Goal: Information Seeking & Learning: Learn about a topic

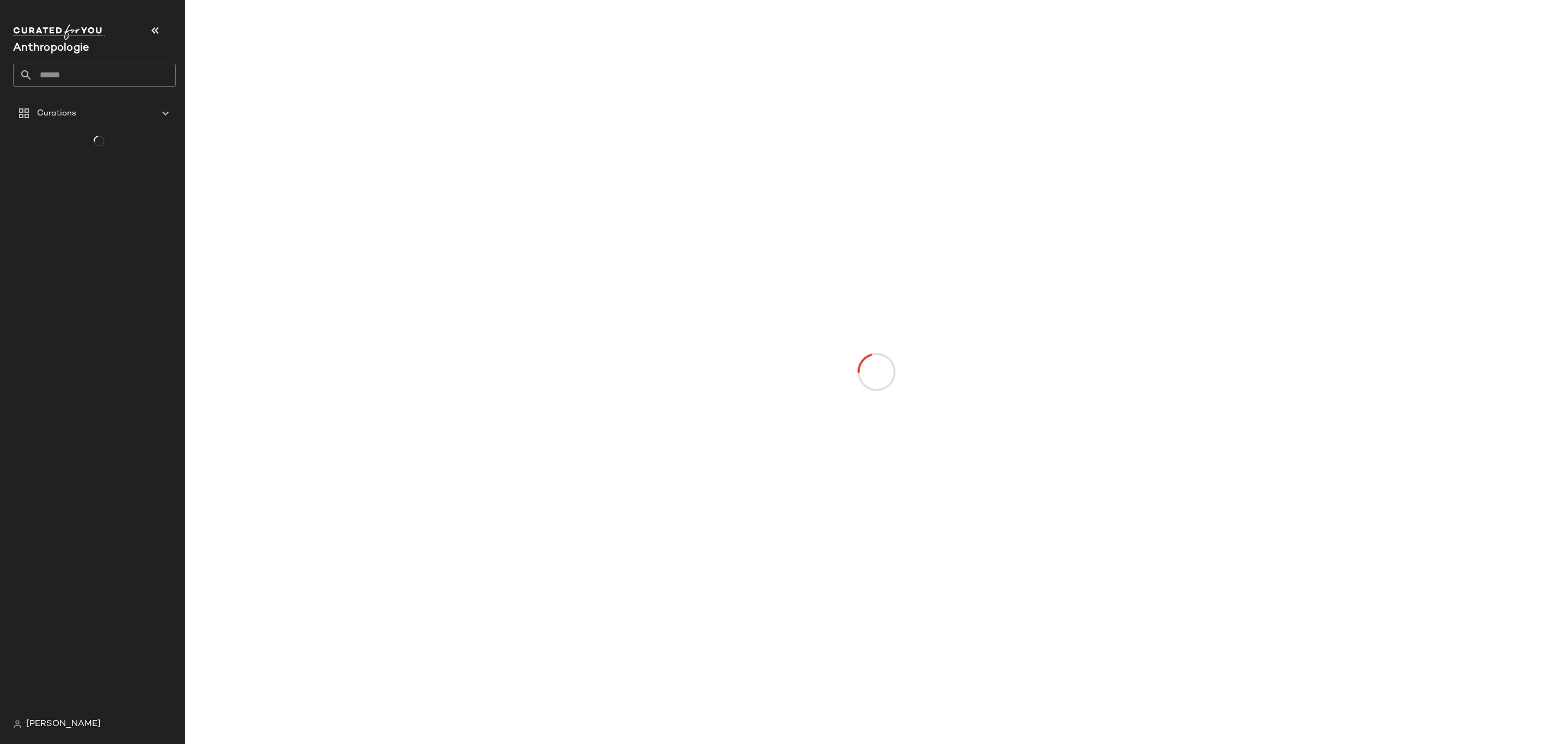
click at [69, 74] on input "text" at bounding box center [104, 75] width 143 height 23
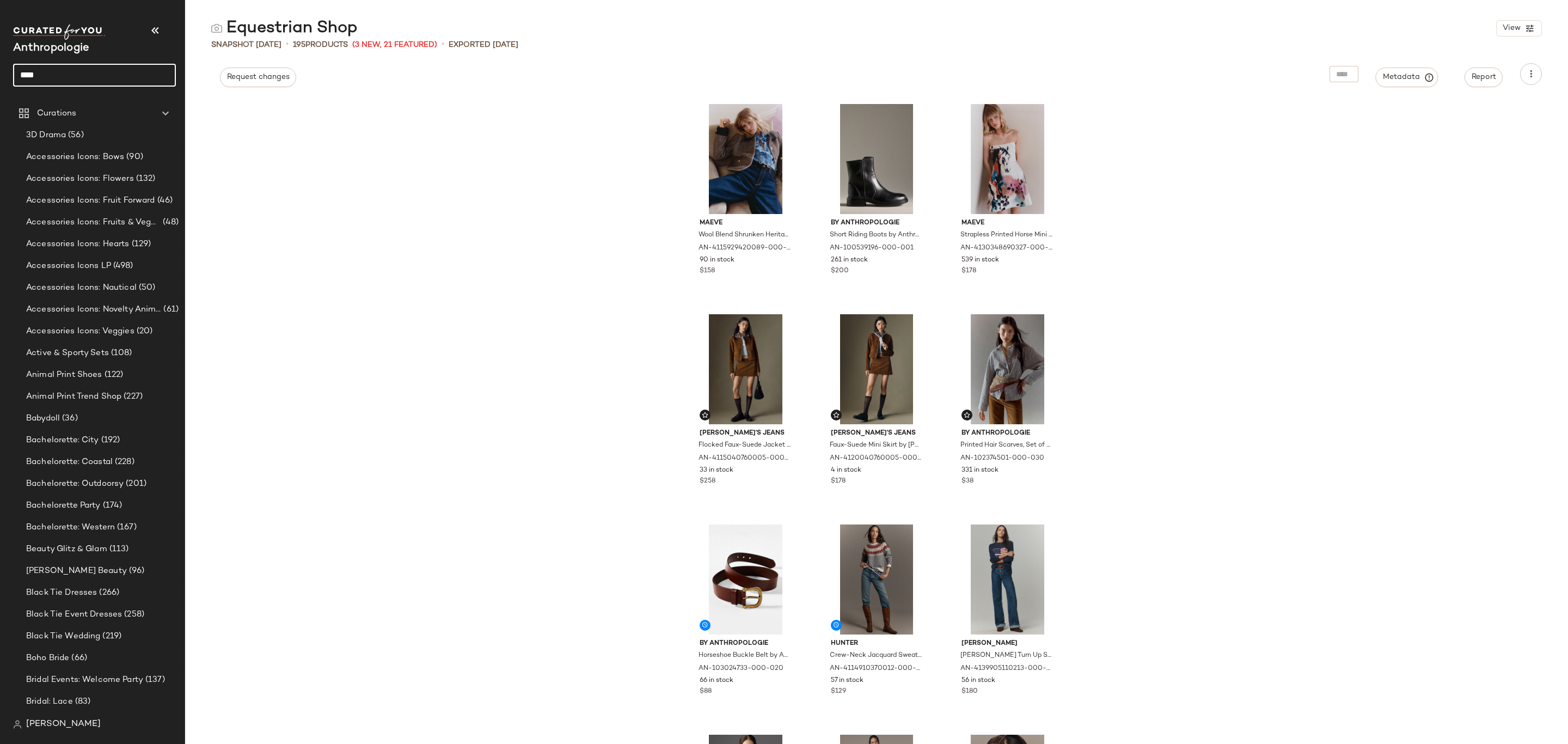
click at [111, 72] on input "****" at bounding box center [94, 75] width 163 height 23
type input "****"
click at [82, 105] on div "Knit Jeans" at bounding box center [94, 106] width 145 height 11
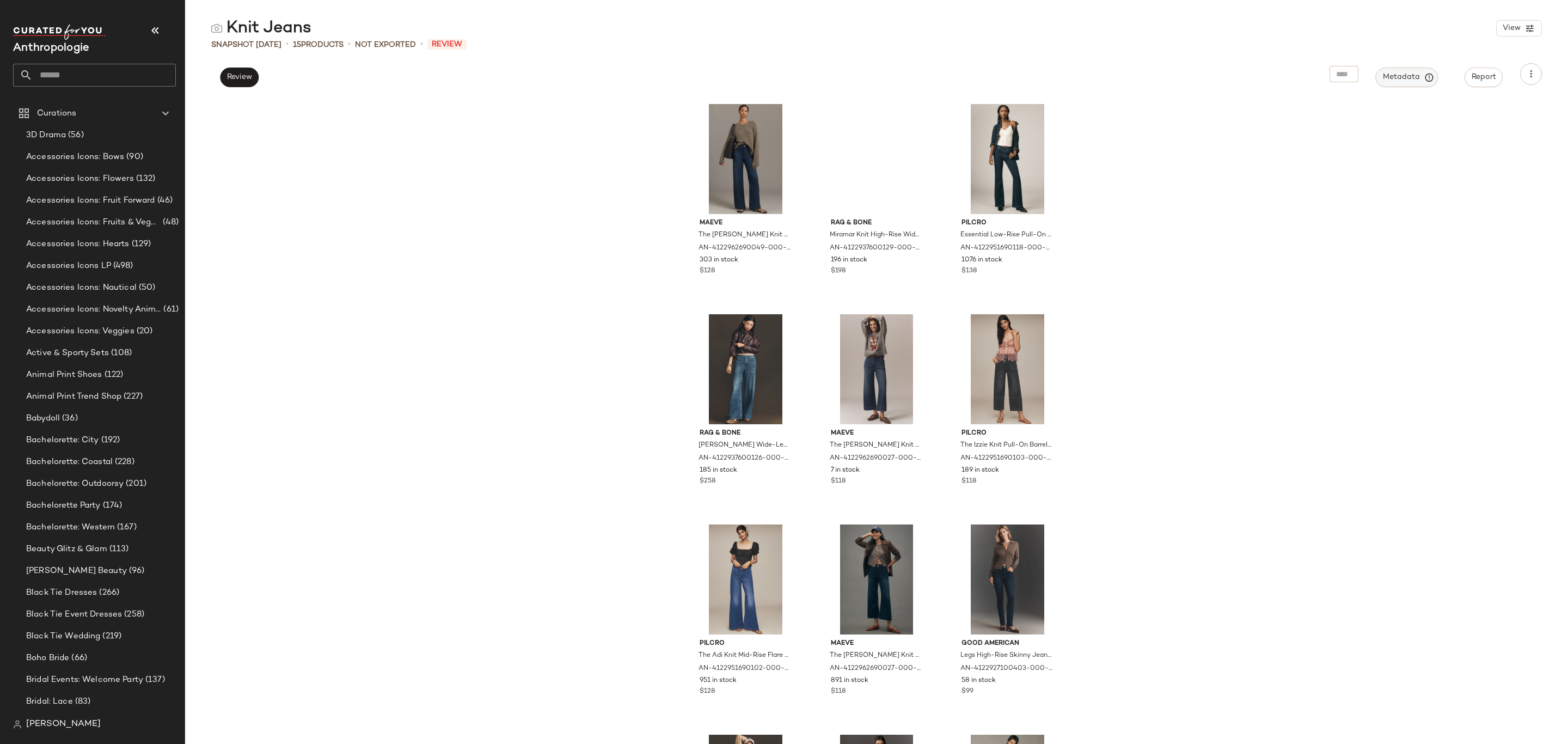
click at [1407, 72] on span "Metadata" at bounding box center [1407, 77] width 49 height 10
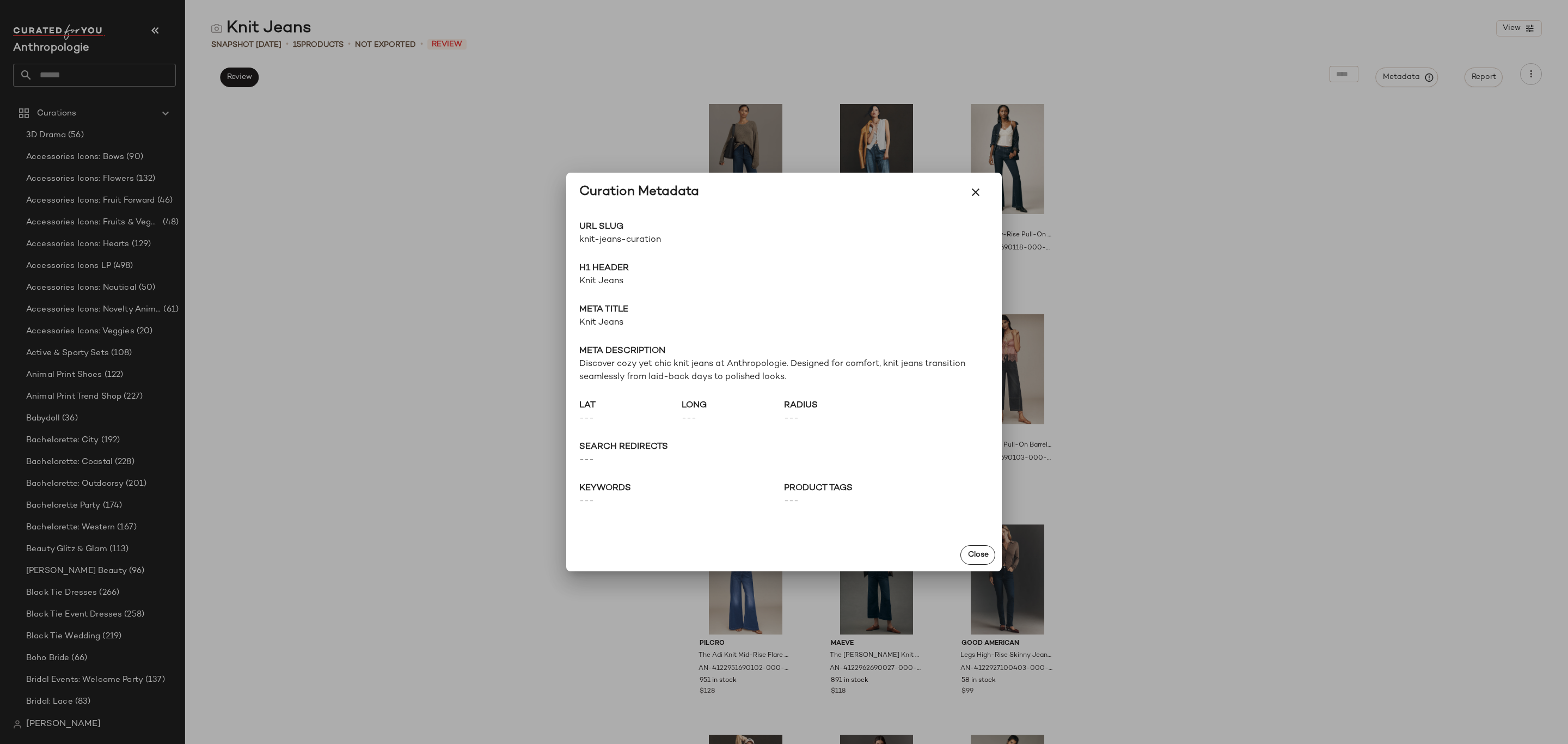
click at [610, 237] on span "knit-jeans-curation" at bounding box center [682, 240] width 205 height 13
copy div "knit-jeans-curation Go to Shop"
click at [1132, 533] on div at bounding box center [784, 372] width 1568 height 744
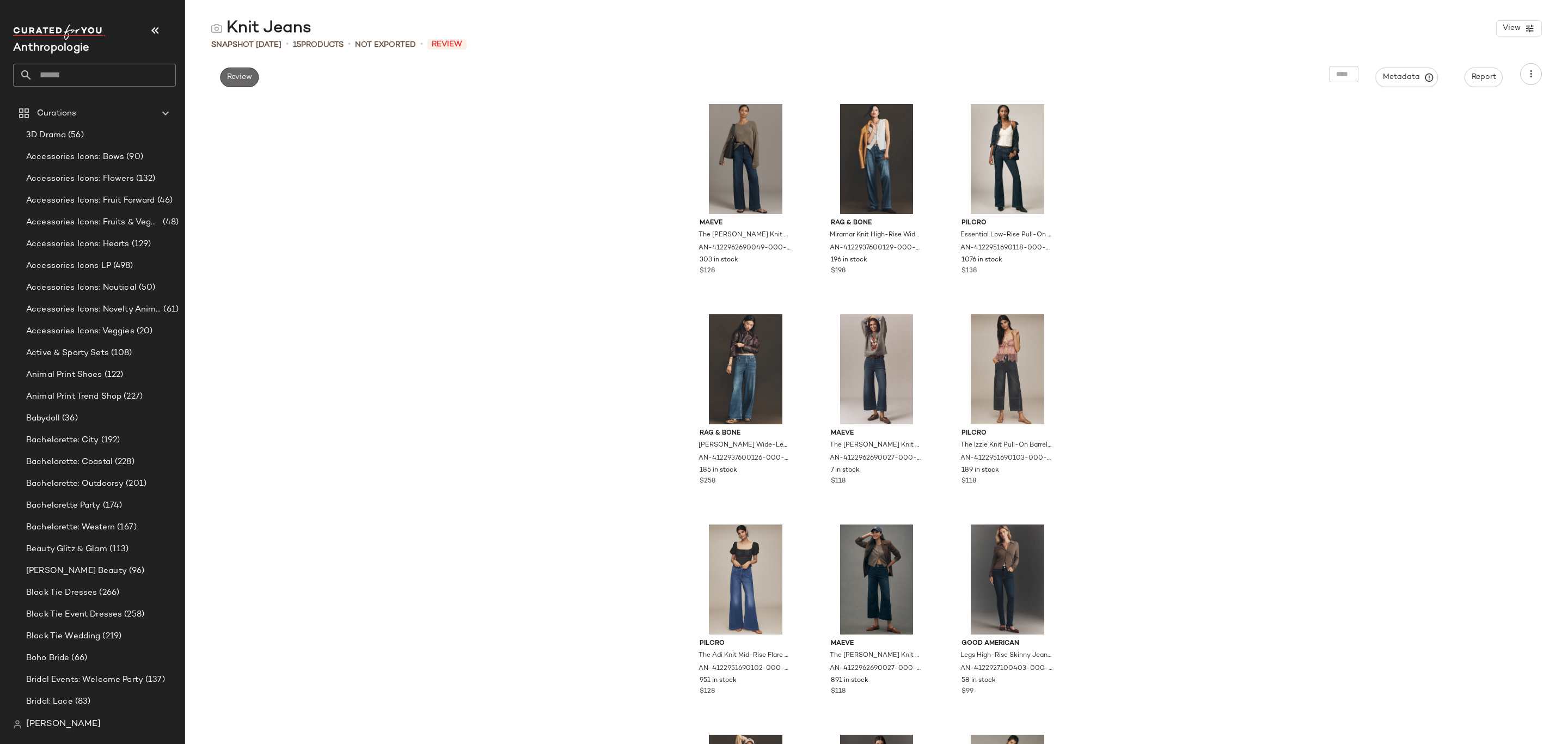
click at [239, 82] on span "Review" at bounding box center [239, 77] width 26 height 9
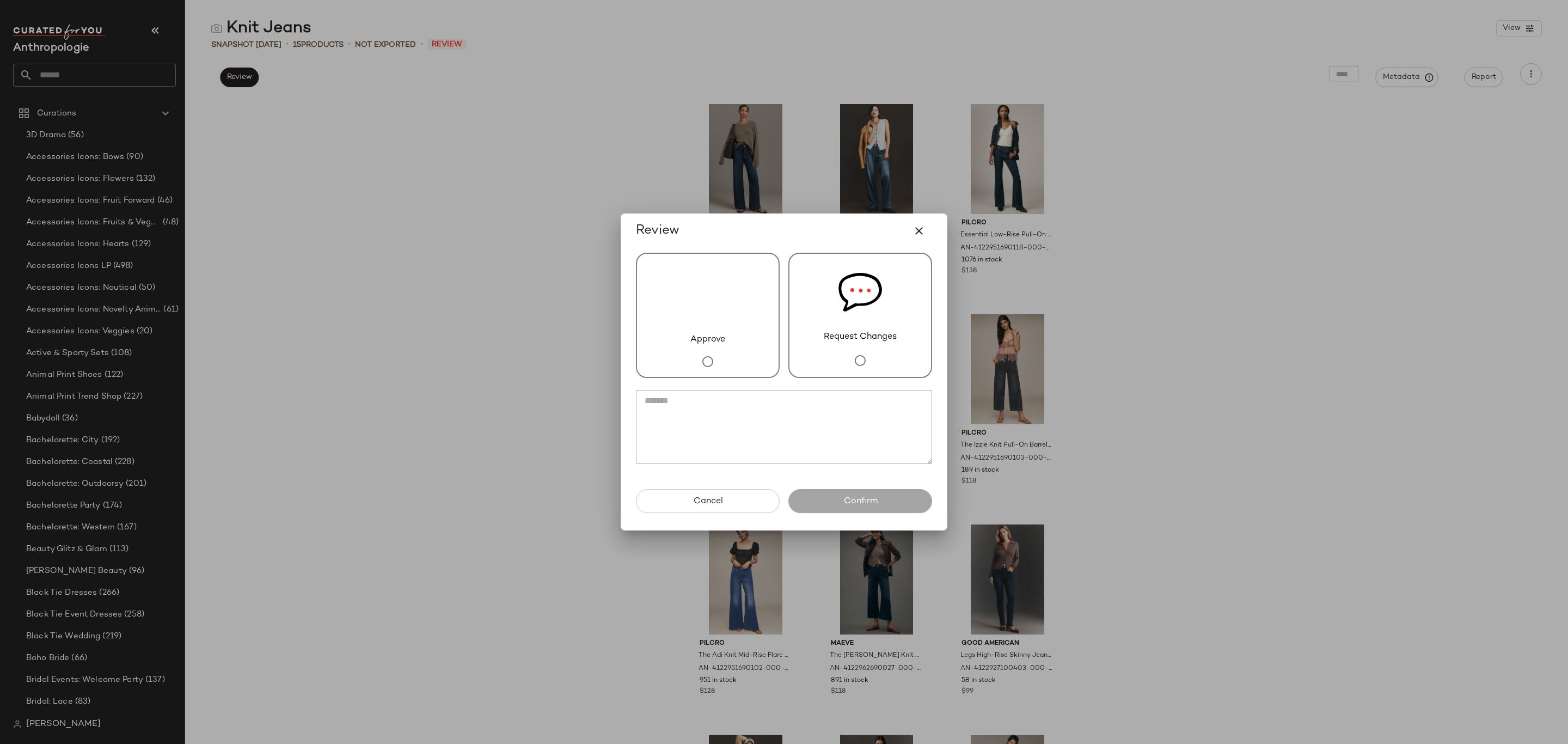
click at [748, 326] on div "Approve" at bounding box center [707, 315] width 144 height 125
click at [855, 515] on div "Cancel Confirm" at bounding box center [784, 510] width 313 height 42
drag, startPoint x: 852, startPoint y: 504, endPoint x: 865, endPoint y: 505, distance: 13.0
click at [852, 503] on span "Confirm" at bounding box center [859, 501] width 34 height 10
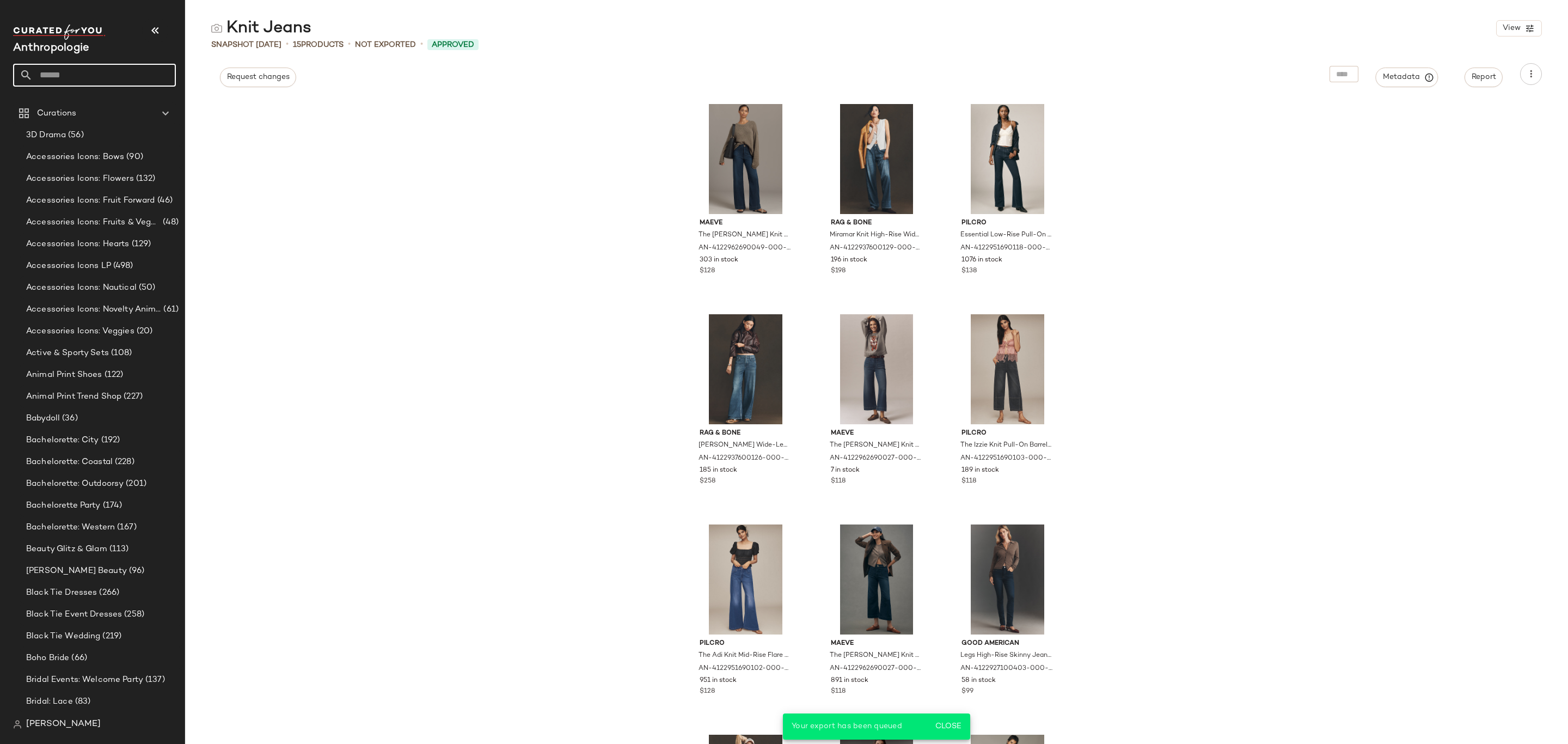
click at [118, 69] on input "text" at bounding box center [104, 75] width 143 height 23
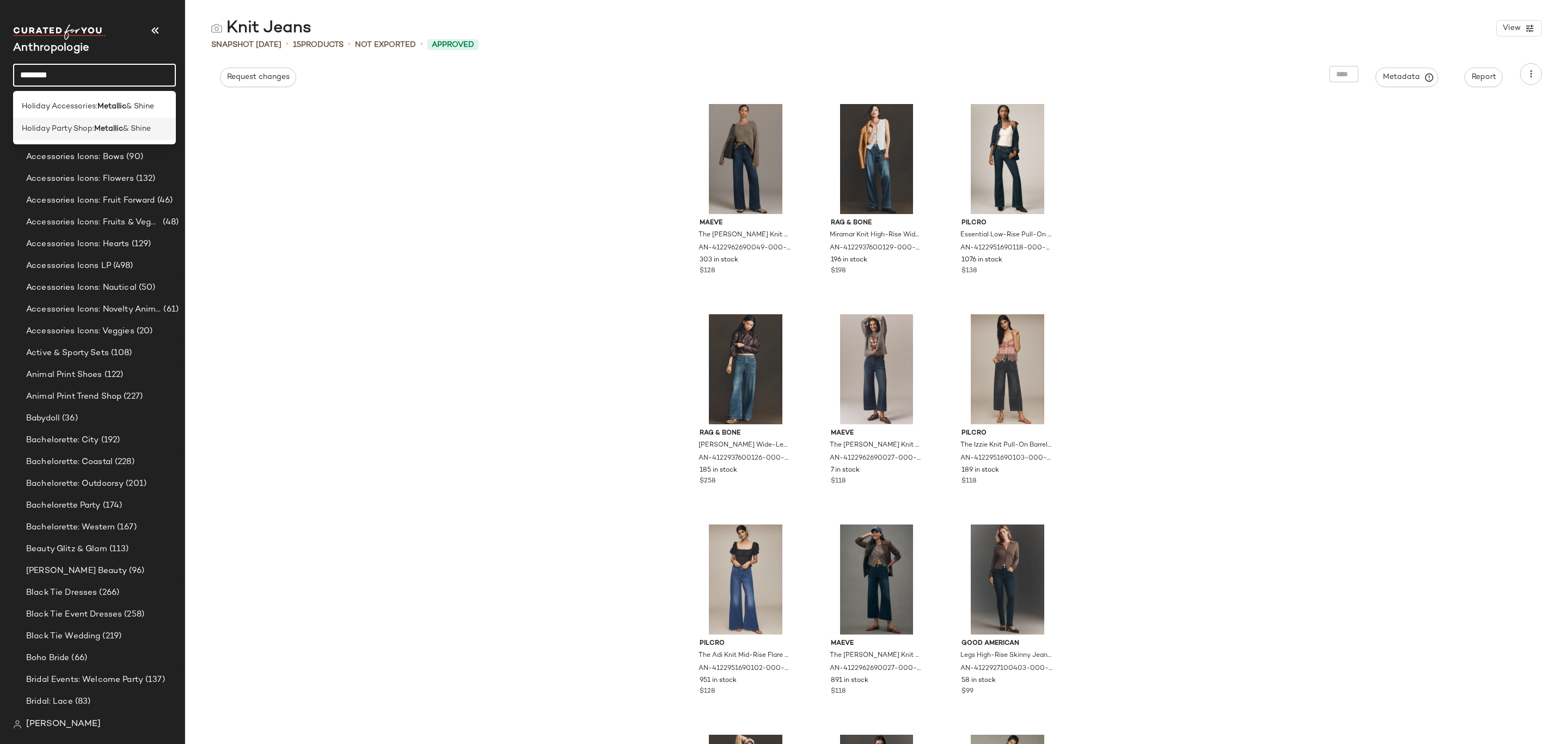
type input "********"
click at [90, 131] on span "Holiday Party Shop:" at bounding box center [58, 129] width 72 height 11
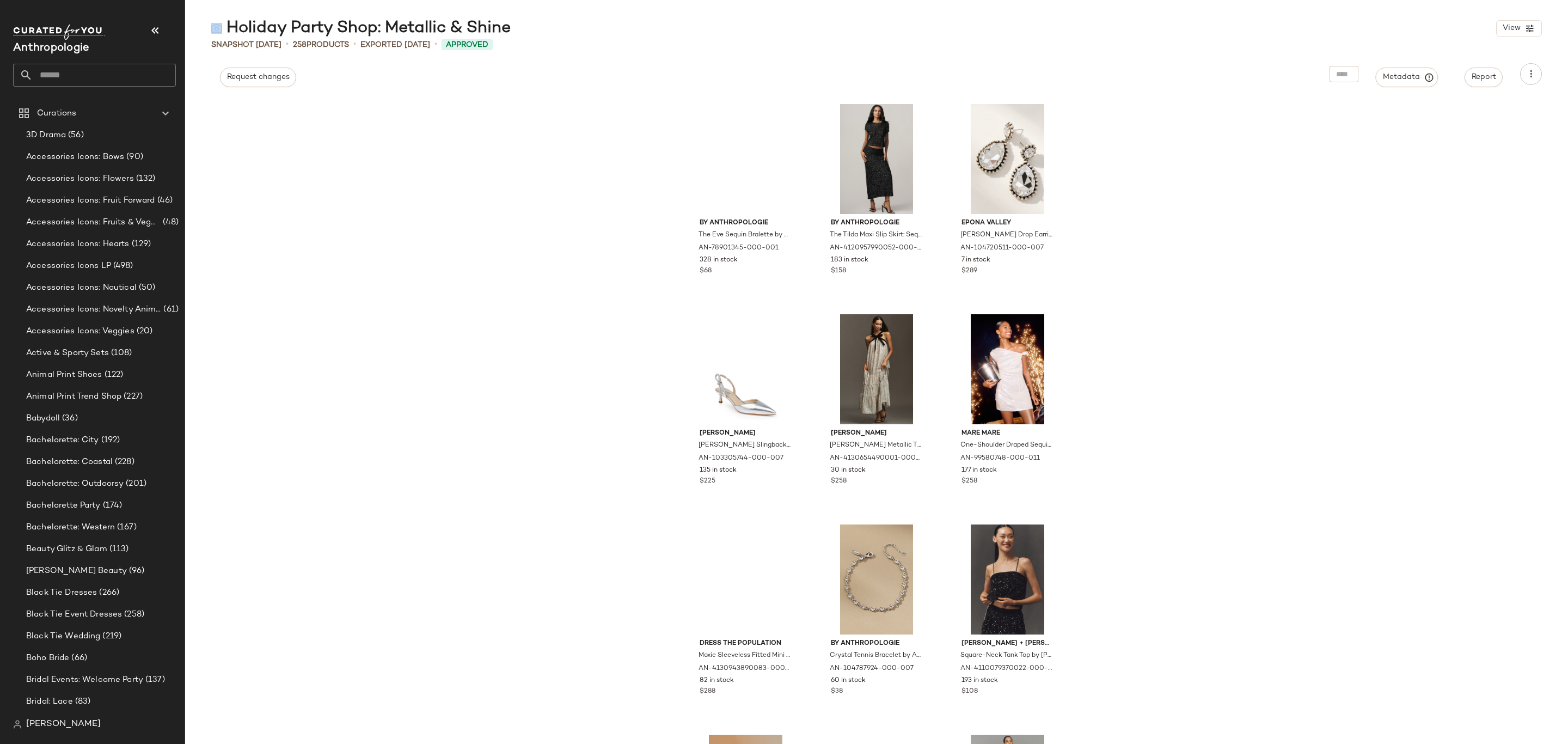
drag, startPoint x: 512, startPoint y: 24, endPoint x: 216, endPoint y: 35, distance: 296.2
click at [216, 35] on div "Holiday Party Shop: Metallic & Shine View" at bounding box center [876, 28] width 1383 height 22
click at [497, 15] on main "Holiday Party Shop: Metallic & Shine View Snapshot [DATE] • 258 Products • Expo…" at bounding box center [784, 372] width 1568 height 744
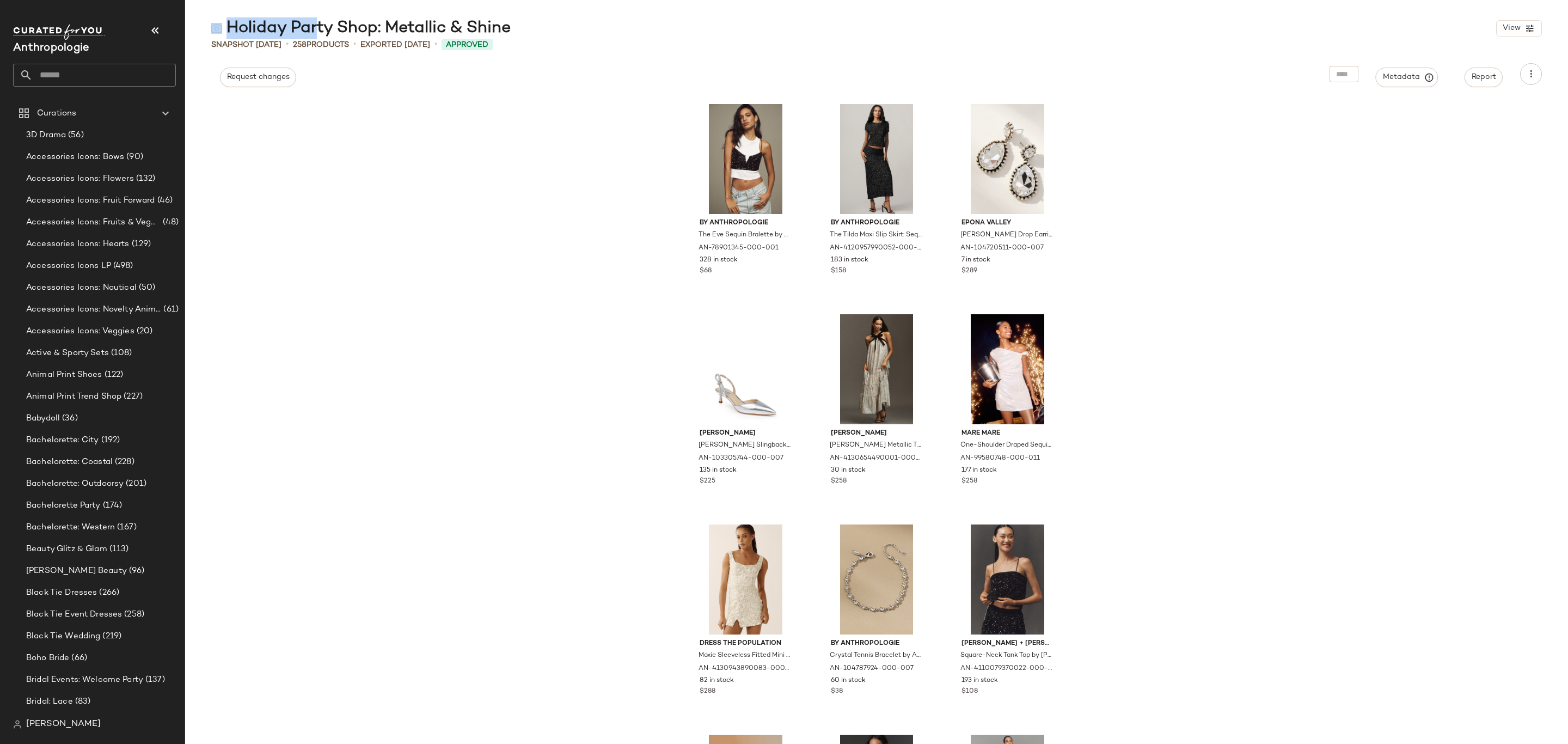
drag, startPoint x: 517, startPoint y: 30, endPoint x: 304, endPoint y: 30, distance: 213.0
click at [304, 30] on div "Holiday Party Shop: Metallic & Shine View" at bounding box center [876, 28] width 1383 height 22
click at [265, 26] on div "Holiday Party Shop: Metallic & Shine" at bounding box center [361, 28] width 299 height 22
drag, startPoint x: 234, startPoint y: 25, endPoint x: 517, endPoint y: 33, distance: 283.1
click at [517, 33] on div "Holiday Party Shop: Metallic & Shine View" at bounding box center [876, 28] width 1383 height 22
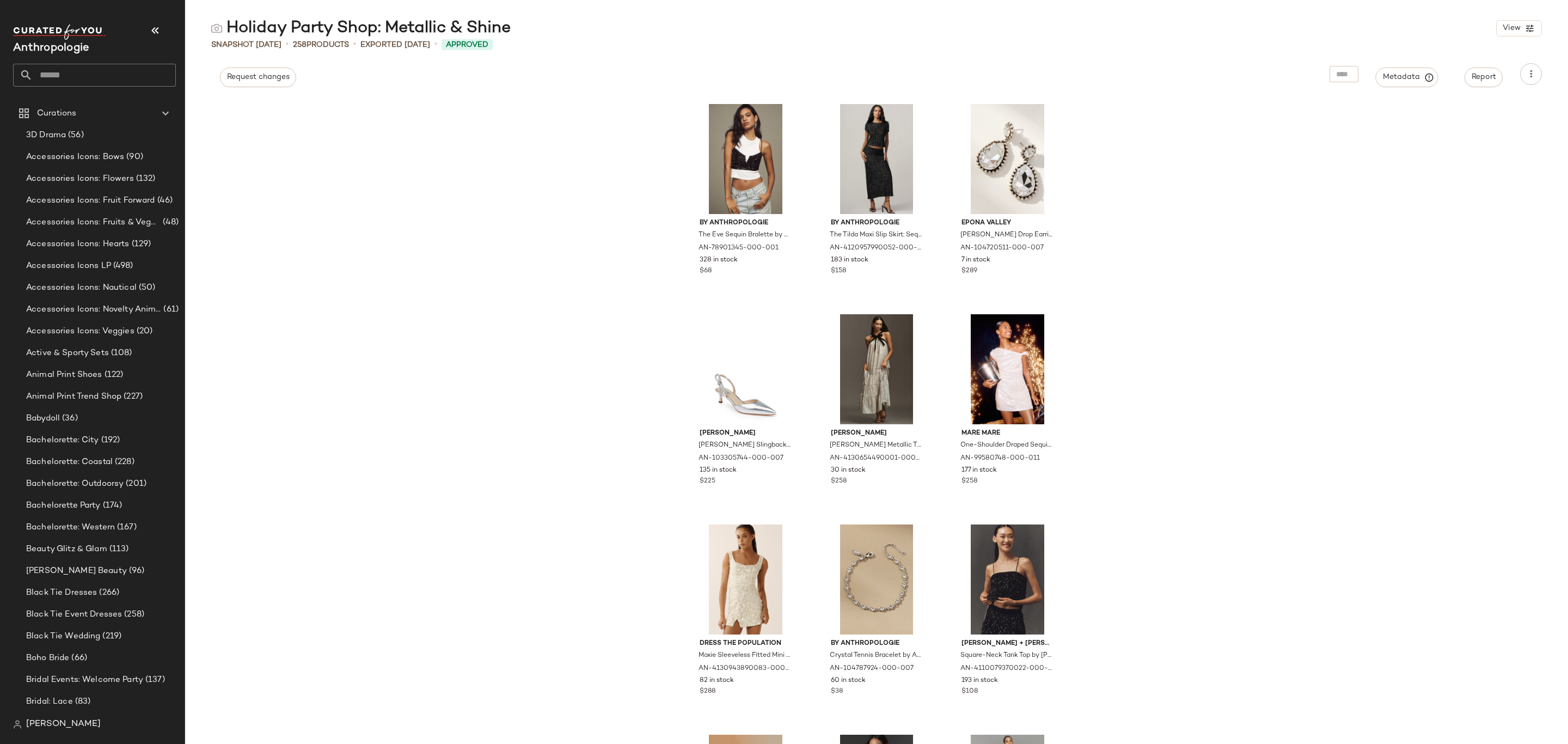
click at [482, 28] on div "Holiday Party Shop: Metallic & Shine" at bounding box center [361, 28] width 299 height 22
drag, startPoint x: 228, startPoint y: 28, endPoint x: 509, endPoint y: 33, distance: 281.0
click at [509, 33] on div "Holiday Party Shop: Metallic & Shine" at bounding box center [361, 28] width 299 height 22
copy div "Holiday Party Shop: Metallic & Shine"
click at [105, 71] on input "text" at bounding box center [104, 75] width 143 height 23
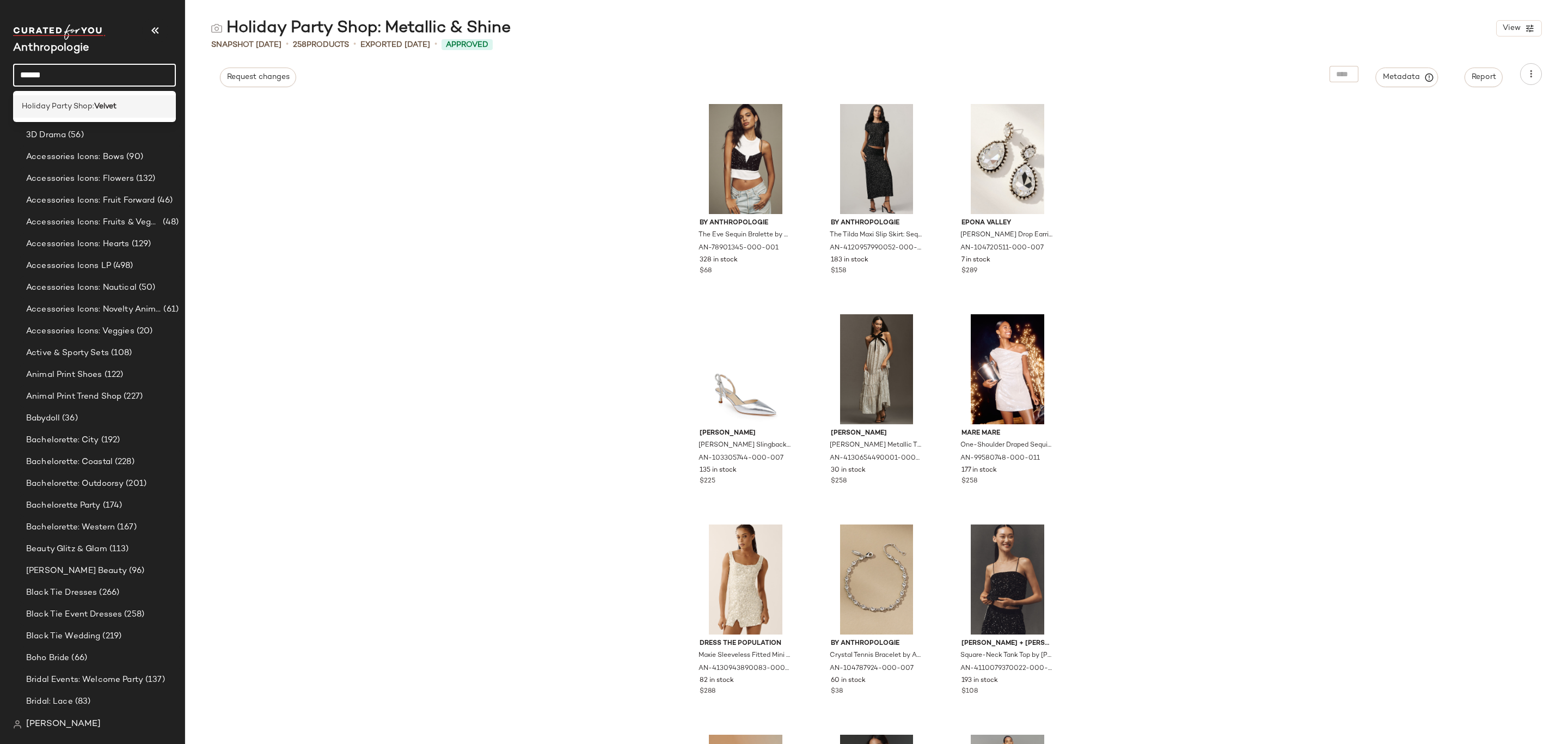
type input "******"
click at [121, 115] on div "Holiday Party Shop: Velvet" at bounding box center [94, 106] width 163 height 22
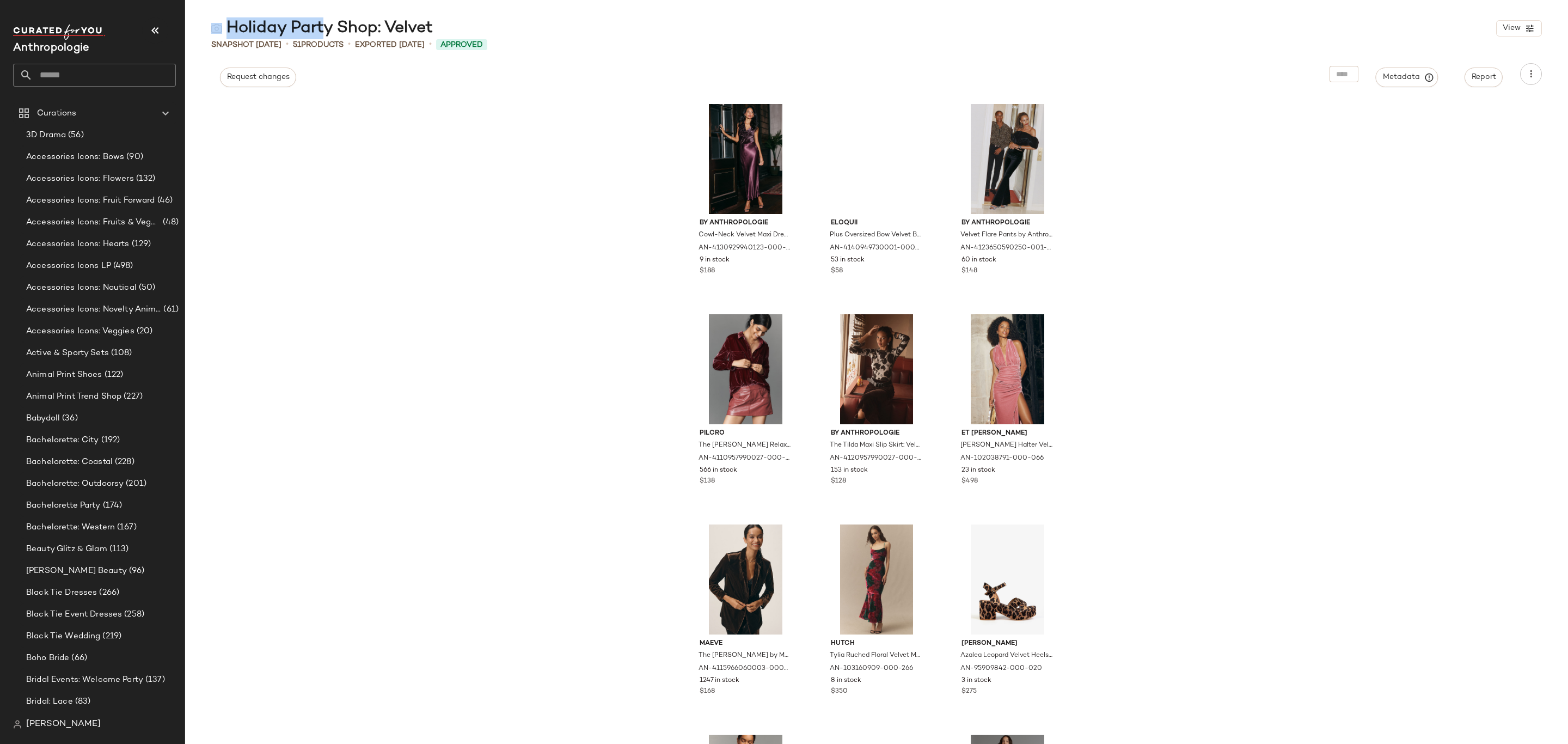
drag, startPoint x: 438, startPoint y: 31, endPoint x: 315, endPoint y: 31, distance: 123.0
click at [315, 31] on div "Holiday Party Shop: Velvet View" at bounding box center [876, 28] width 1383 height 22
click at [233, 28] on div "Holiday Party Shop: Velvet" at bounding box center [322, 28] width 222 height 22
drag, startPoint x: 232, startPoint y: 24, endPoint x: 432, endPoint y: 35, distance: 200.3
click at [432, 35] on div "Holiday Party Shop: Velvet" at bounding box center [322, 28] width 222 height 22
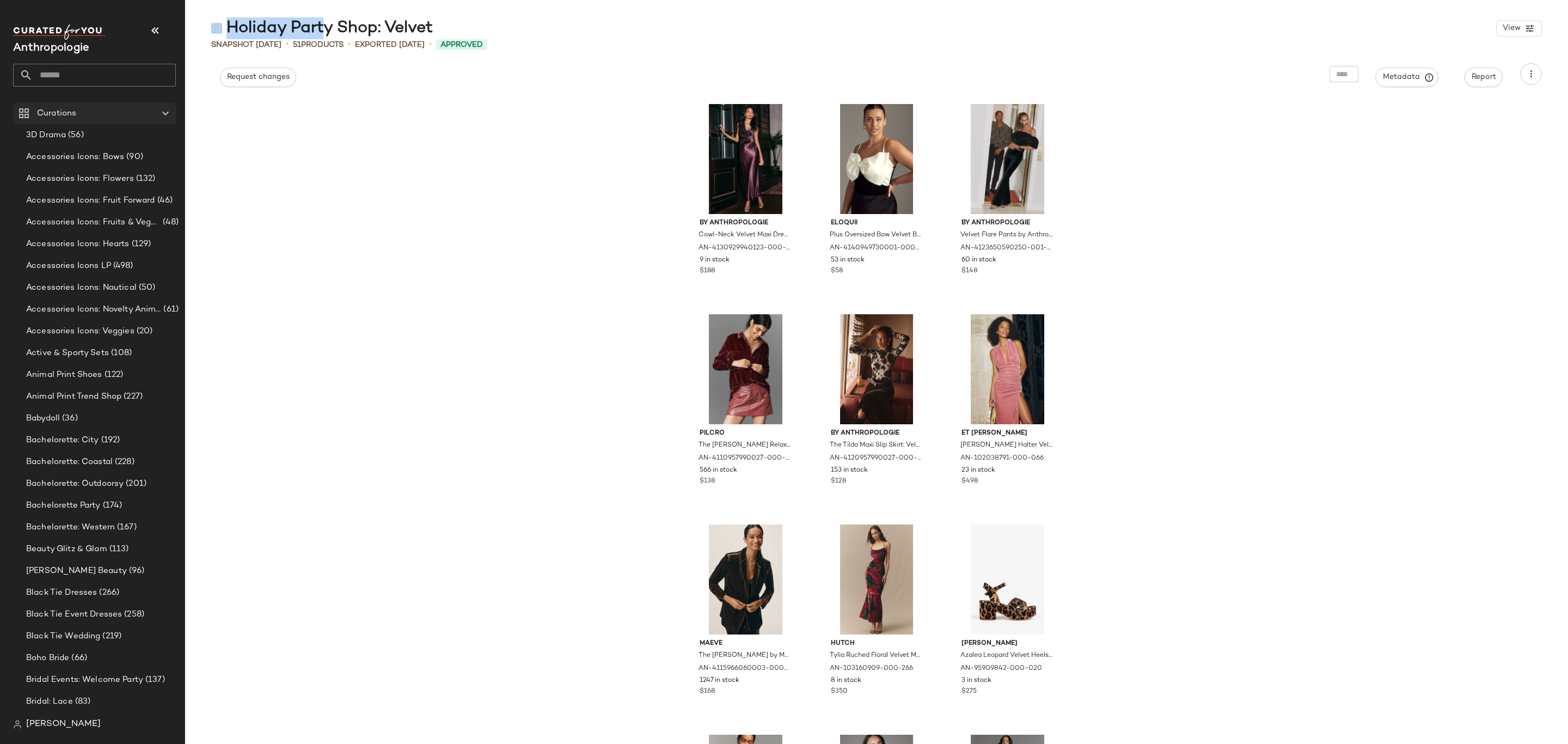
copy div "Holiday Party Shop: Velvet"
click at [1407, 83] on button "Metadata" at bounding box center [1408, 77] width 63 height 19
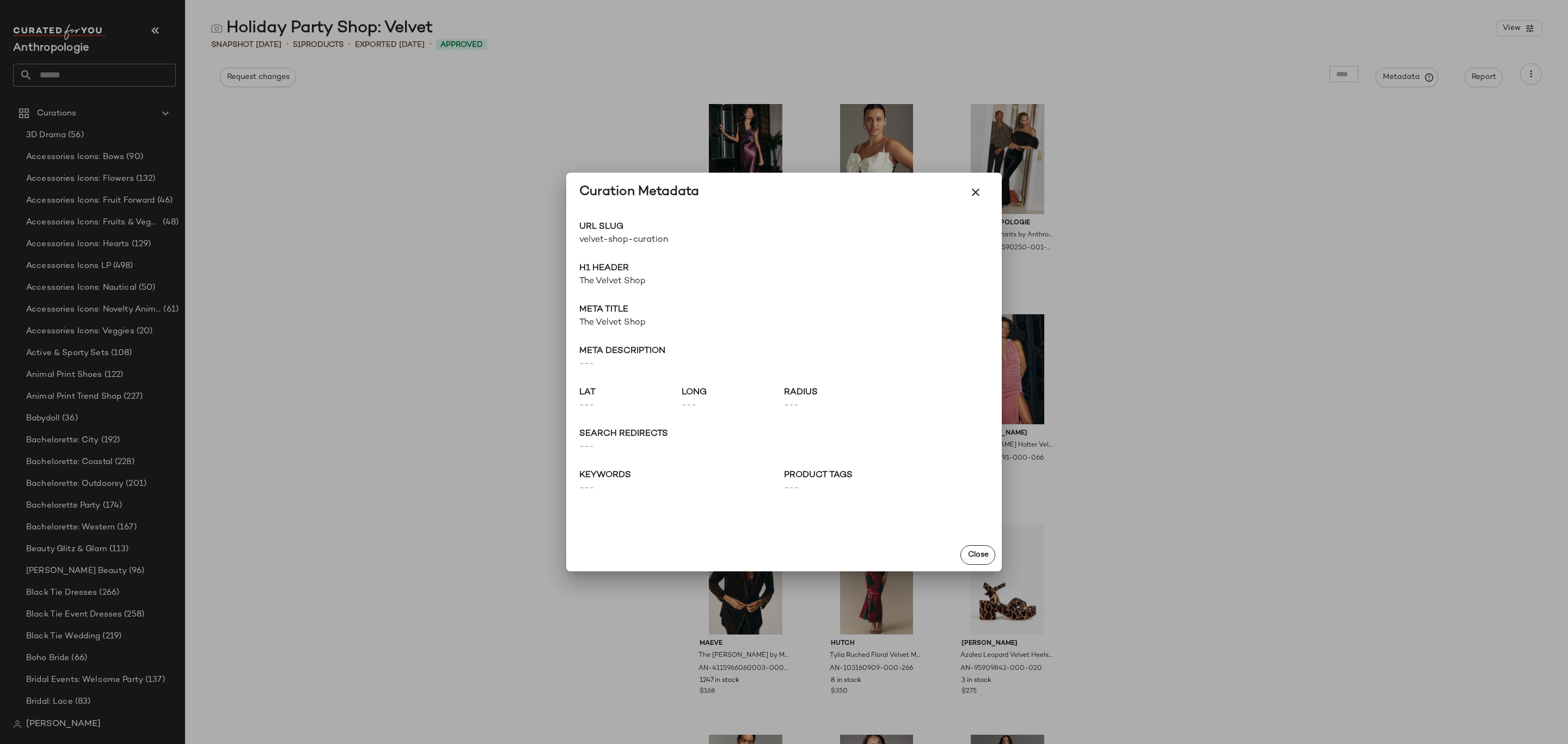
click at [631, 238] on span "velvet-shop-curation" at bounding box center [682, 240] width 205 height 13
copy div "velvet-shop-curation Go to Shop"
click at [634, 239] on span "velvet-shop-curation" at bounding box center [682, 240] width 205 height 13
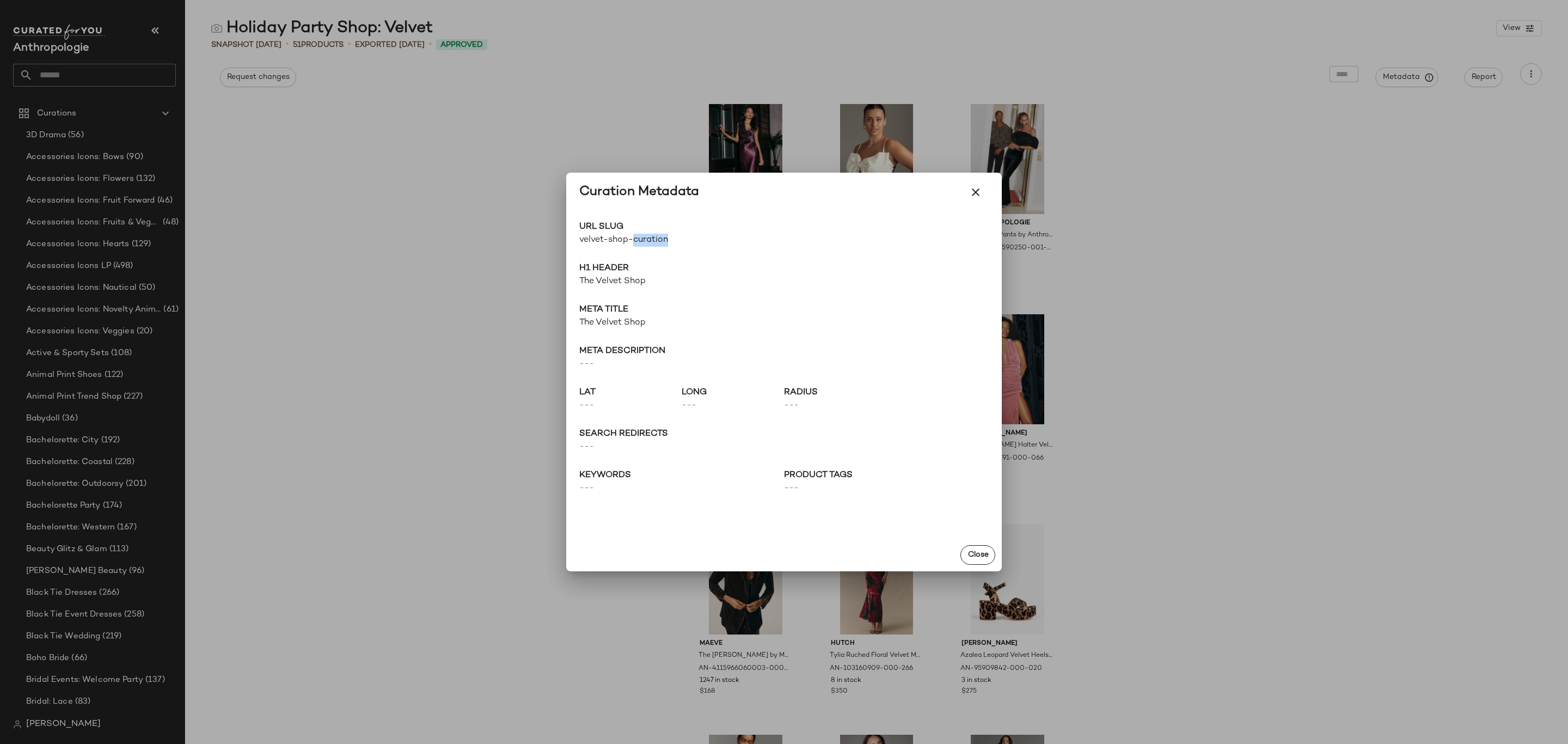
click at [634, 239] on span "velvet-shop-curation" at bounding box center [682, 240] width 205 height 13
click at [634, 239] on span "velvet-shop-curation" at bounding box center [682, 240] width 205 height 13
click at [447, 159] on div at bounding box center [784, 372] width 1568 height 744
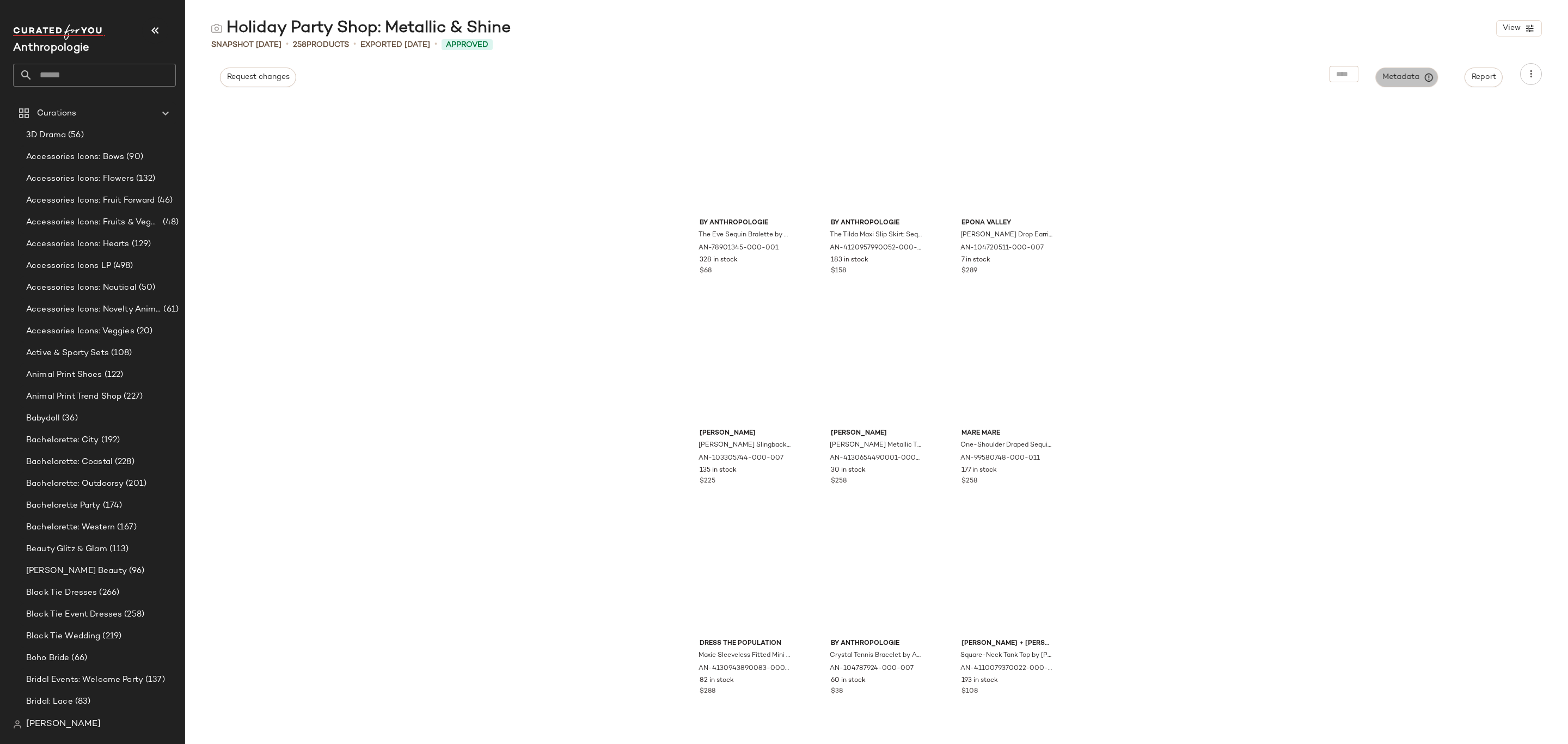
click at [1389, 72] on span "Metadata" at bounding box center [1407, 77] width 49 height 10
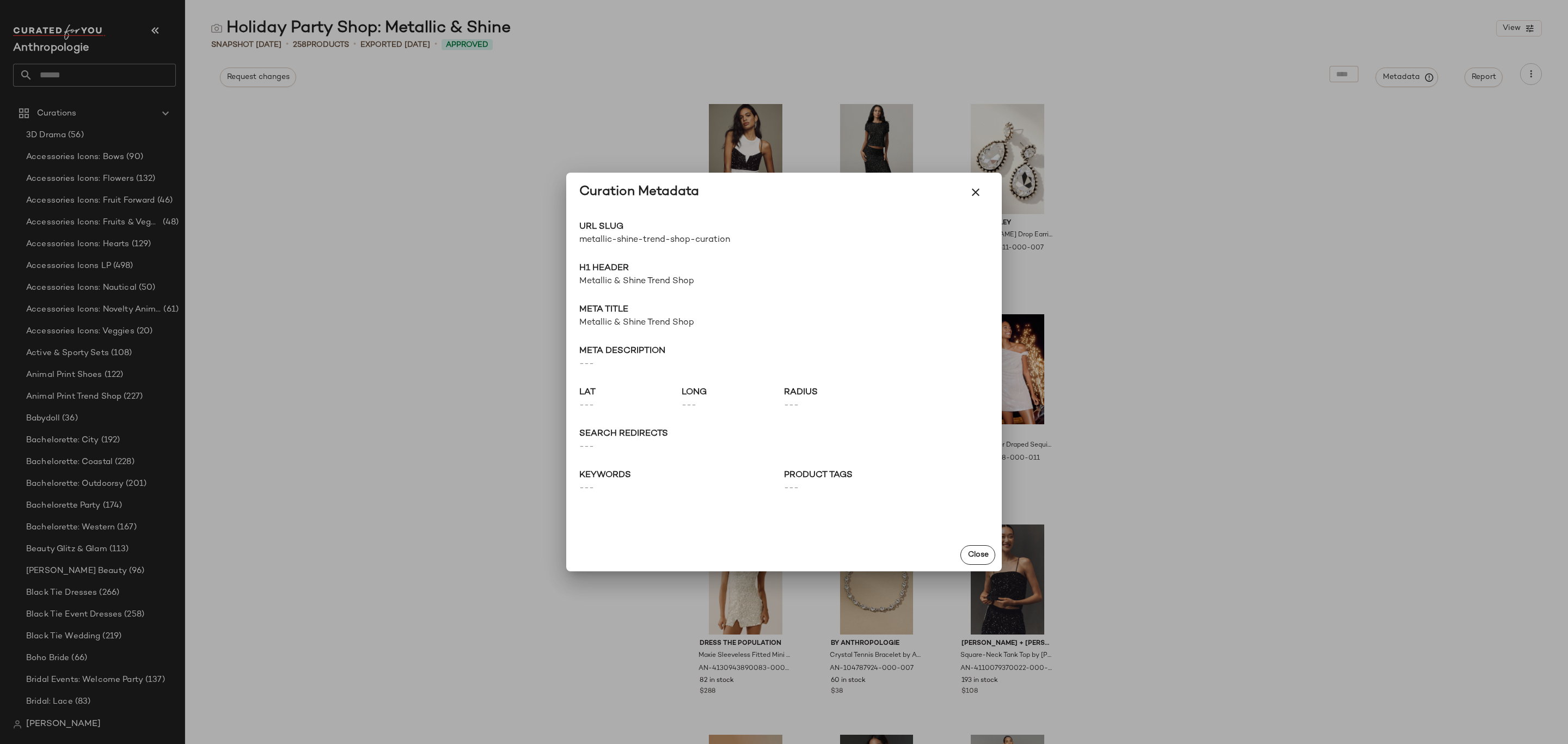
click at [657, 238] on span "metallic-shine-trend-shop-curation" at bounding box center [682, 240] width 205 height 13
copy div "metallic-shine-trend-shop-curation Go to Shop"
click at [262, 176] on div at bounding box center [784, 372] width 1568 height 744
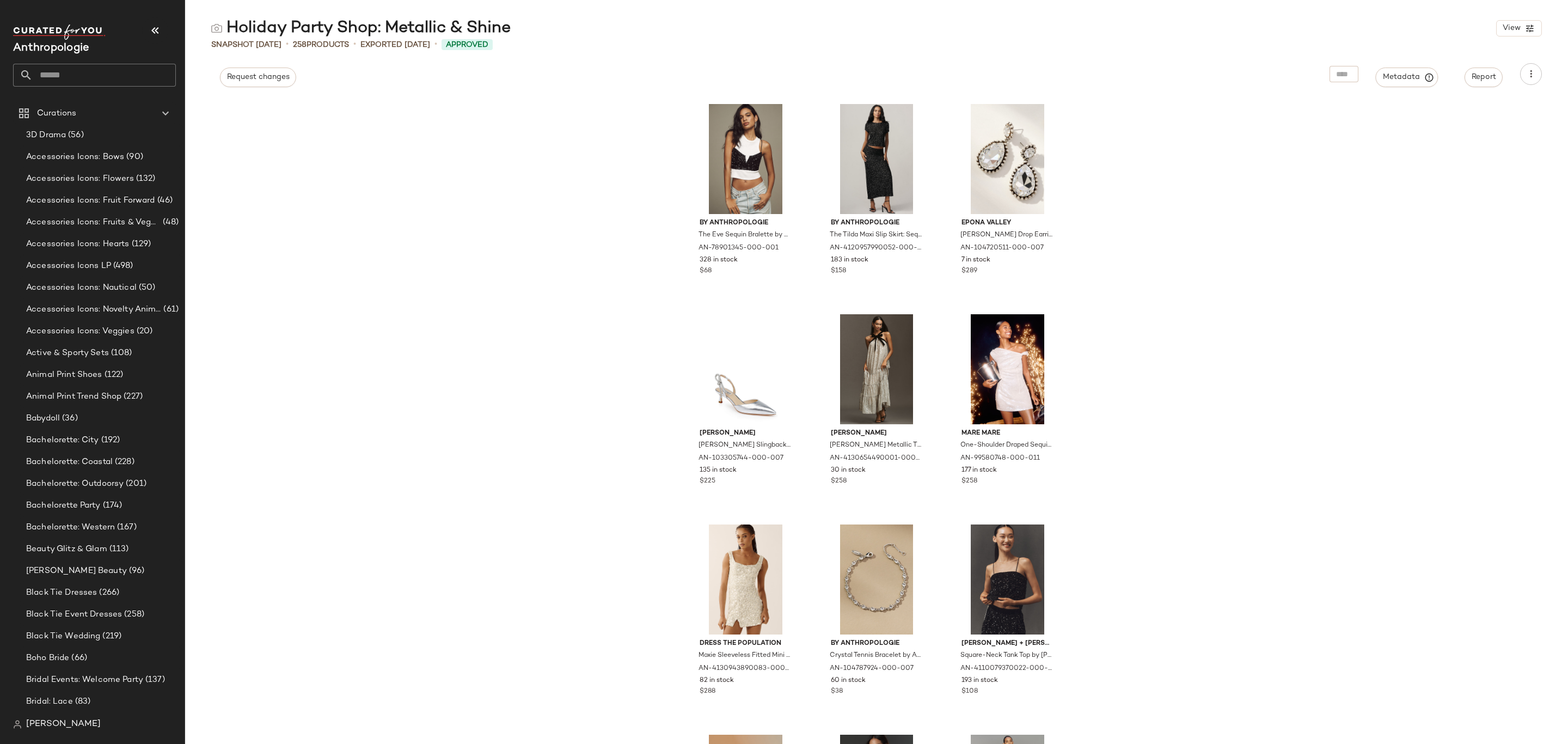
click at [119, 75] on input "text" at bounding box center [104, 75] width 143 height 23
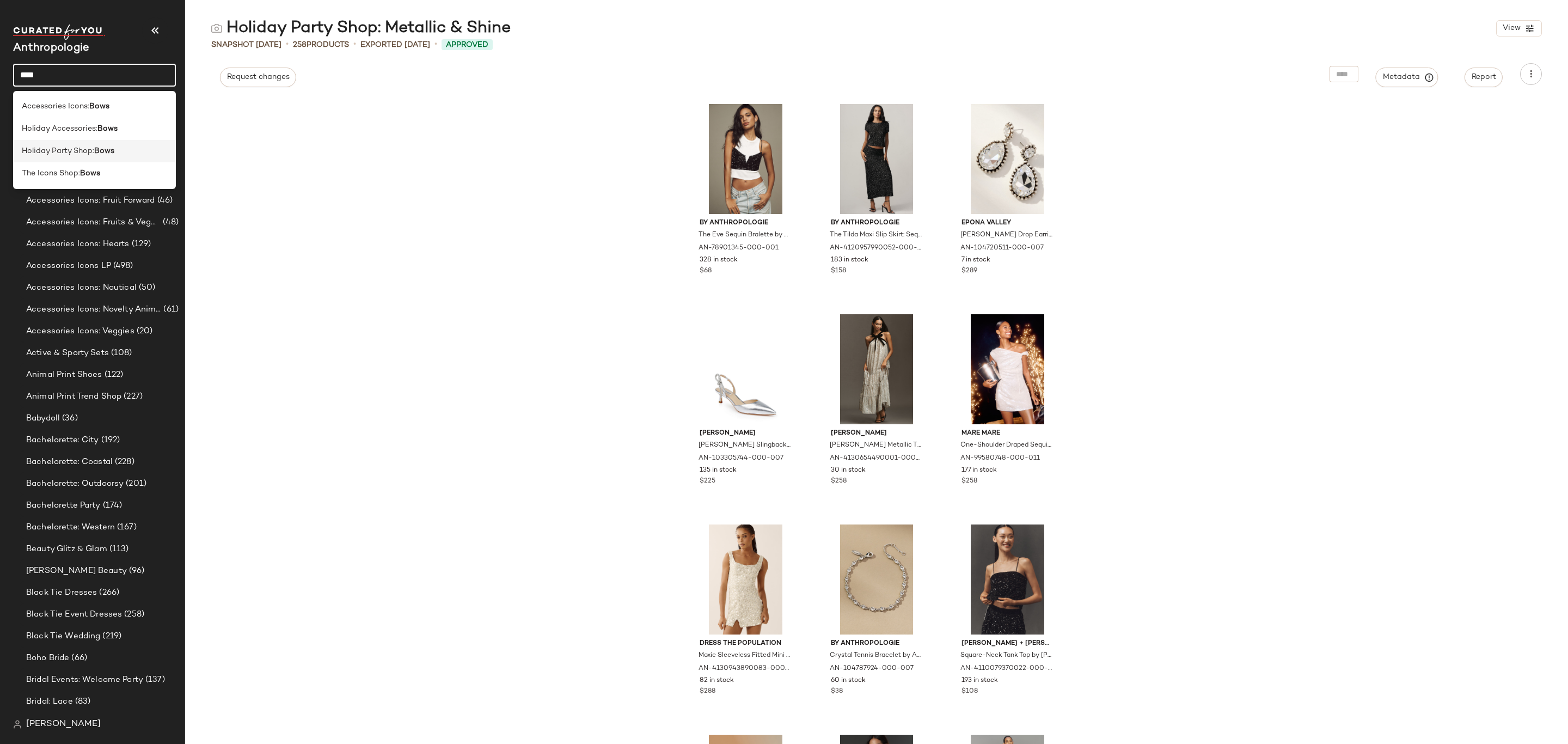
type input "****"
click at [107, 158] on div "Holiday Party Shop: Bows" at bounding box center [94, 151] width 163 height 22
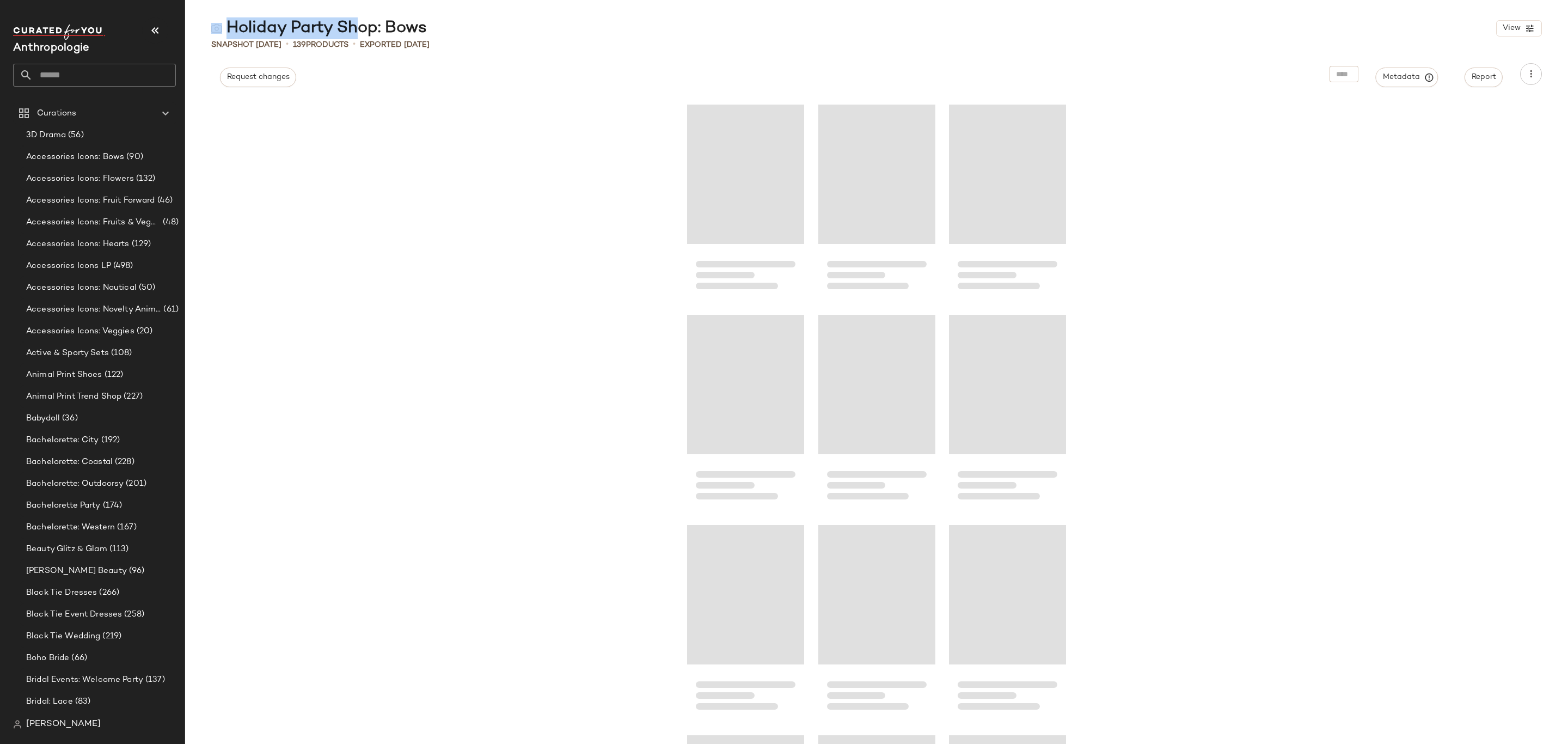
drag, startPoint x: 442, startPoint y: 29, endPoint x: 342, endPoint y: 31, distance: 100.0
click at [342, 31] on div "Holiday Party Shop: Bows View" at bounding box center [876, 28] width 1383 height 22
click at [286, 25] on div "Holiday Party Shop: Bows" at bounding box center [319, 28] width 215 height 22
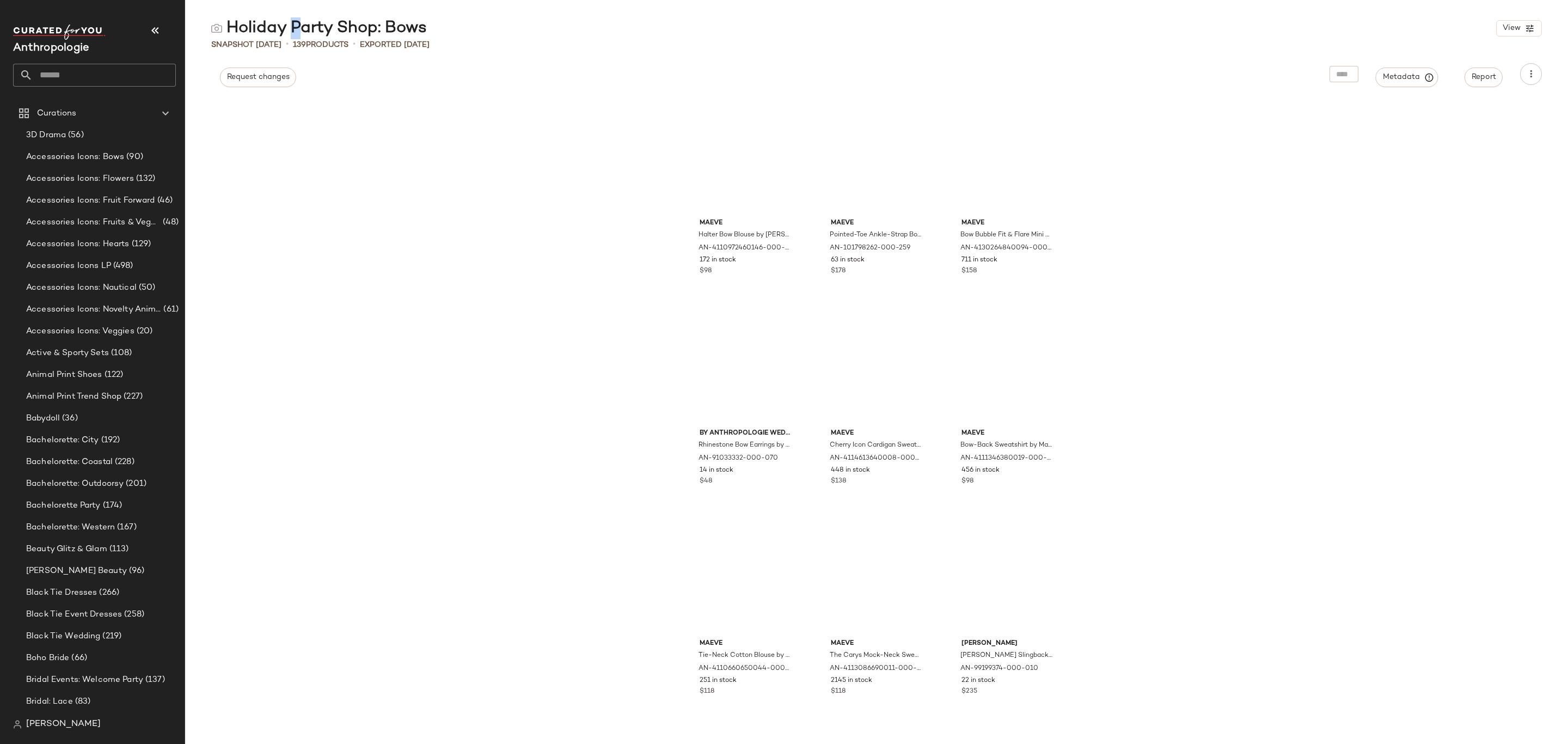
click at [286, 25] on div "Holiday Party Shop: Bows" at bounding box center [319, 28] width 215 height 22
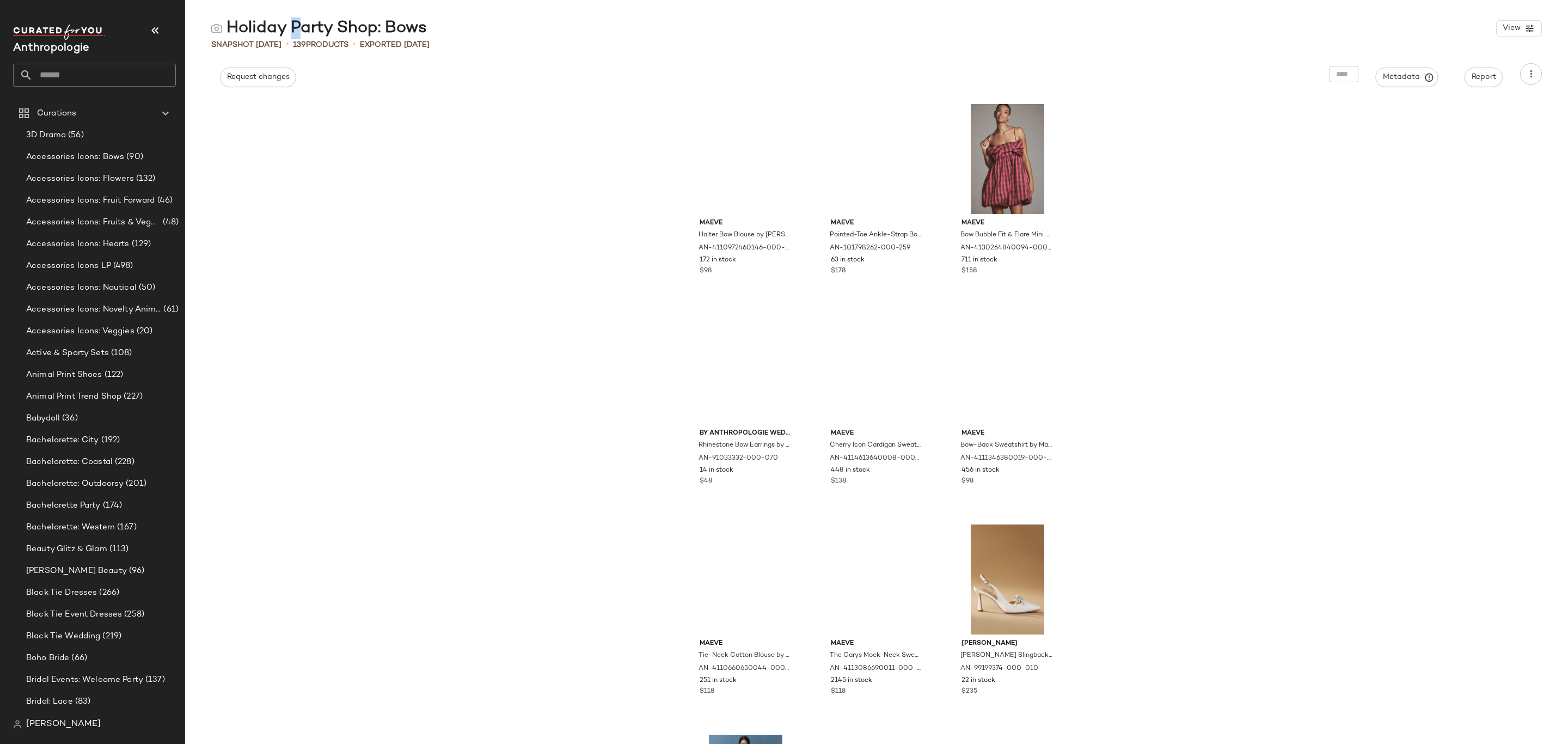
click at [286, 25] on div "Holiday Party Shop: Bows" at bounding box center [319, 28] width 215 height 22
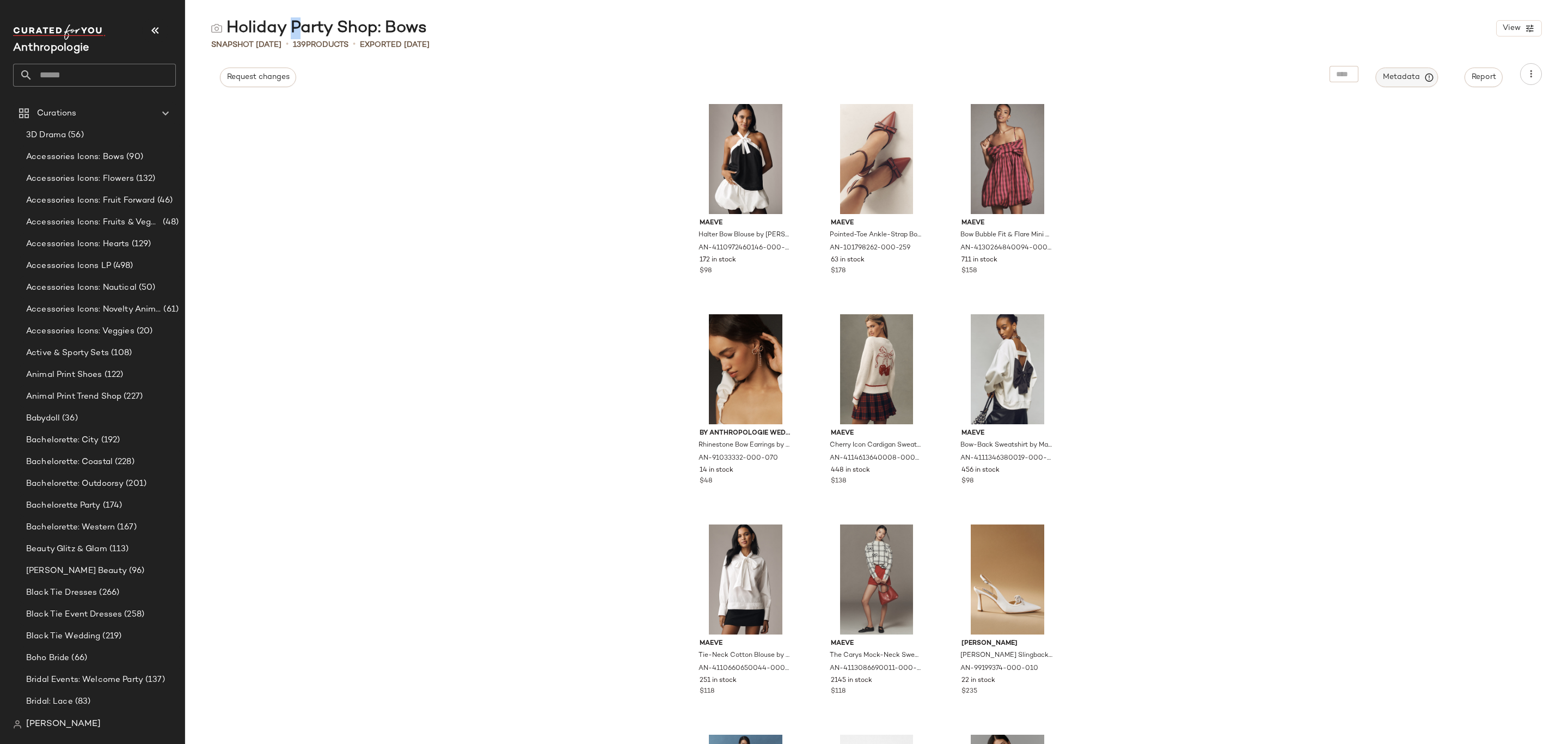
click at [1396, 78] on span "Metadata" at bounding box center [1407, 77] width 49 height 10
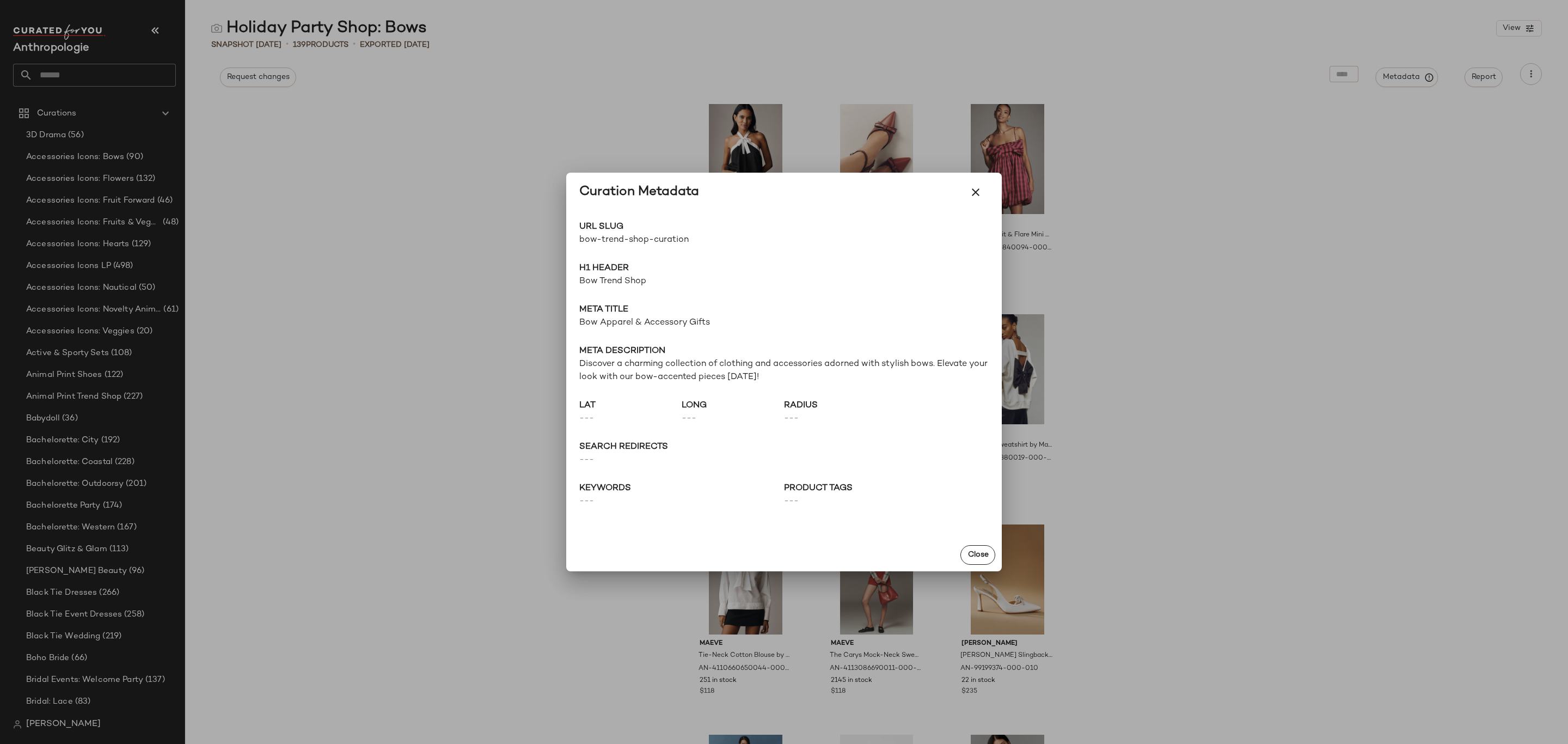
click at [636, 234] on span "bow-trend-shop-curation" at bounding box center [682, 240] width 205 height 13
copy div "bow-trend-shop-curation Go to Shop"
drag, startPoint x: 232, startPoint y: 252, endPoint x: 208, endPoint y: 201, distance: 56.4
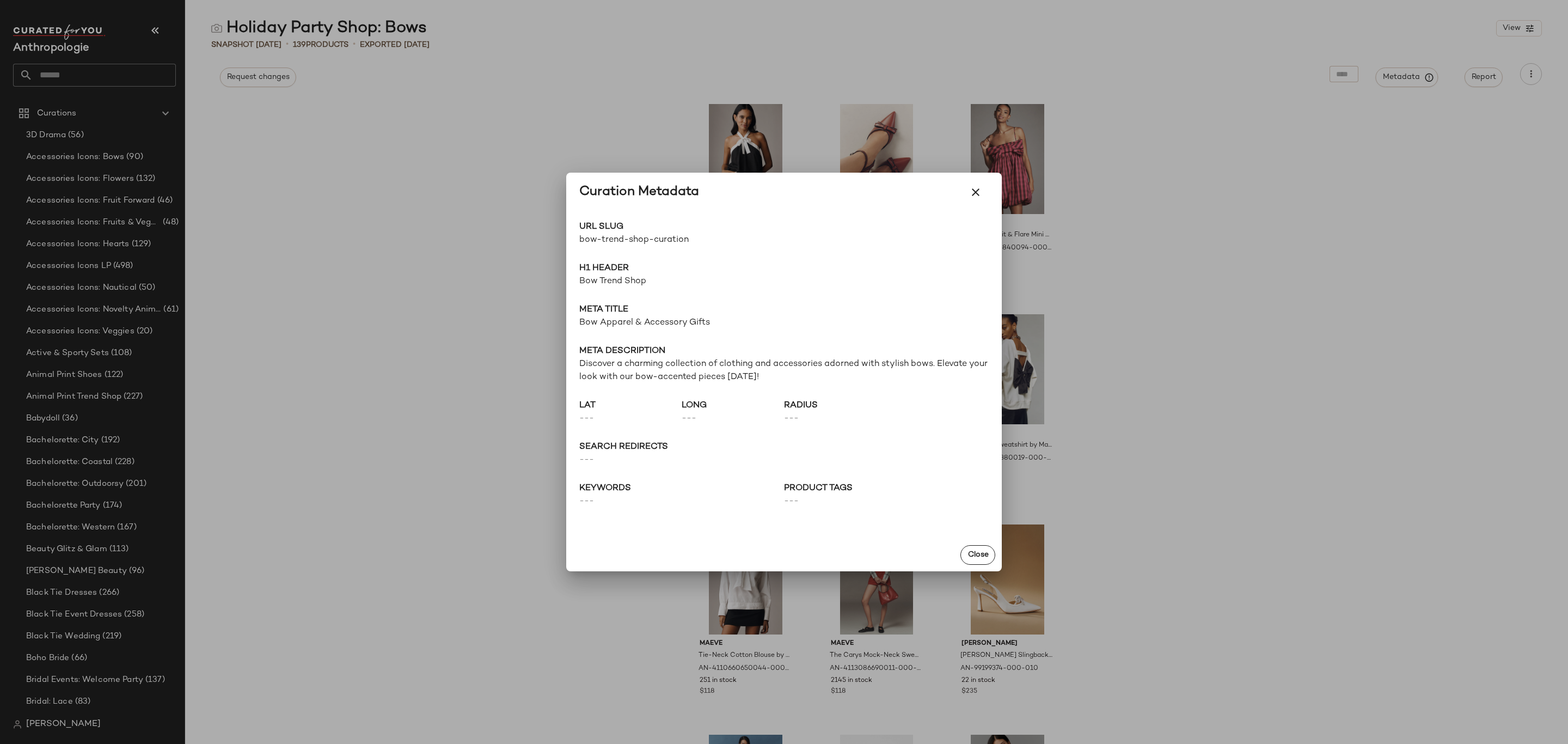
click at [232, 252] on div at bounding box center [784, 372] width 1568 height 744
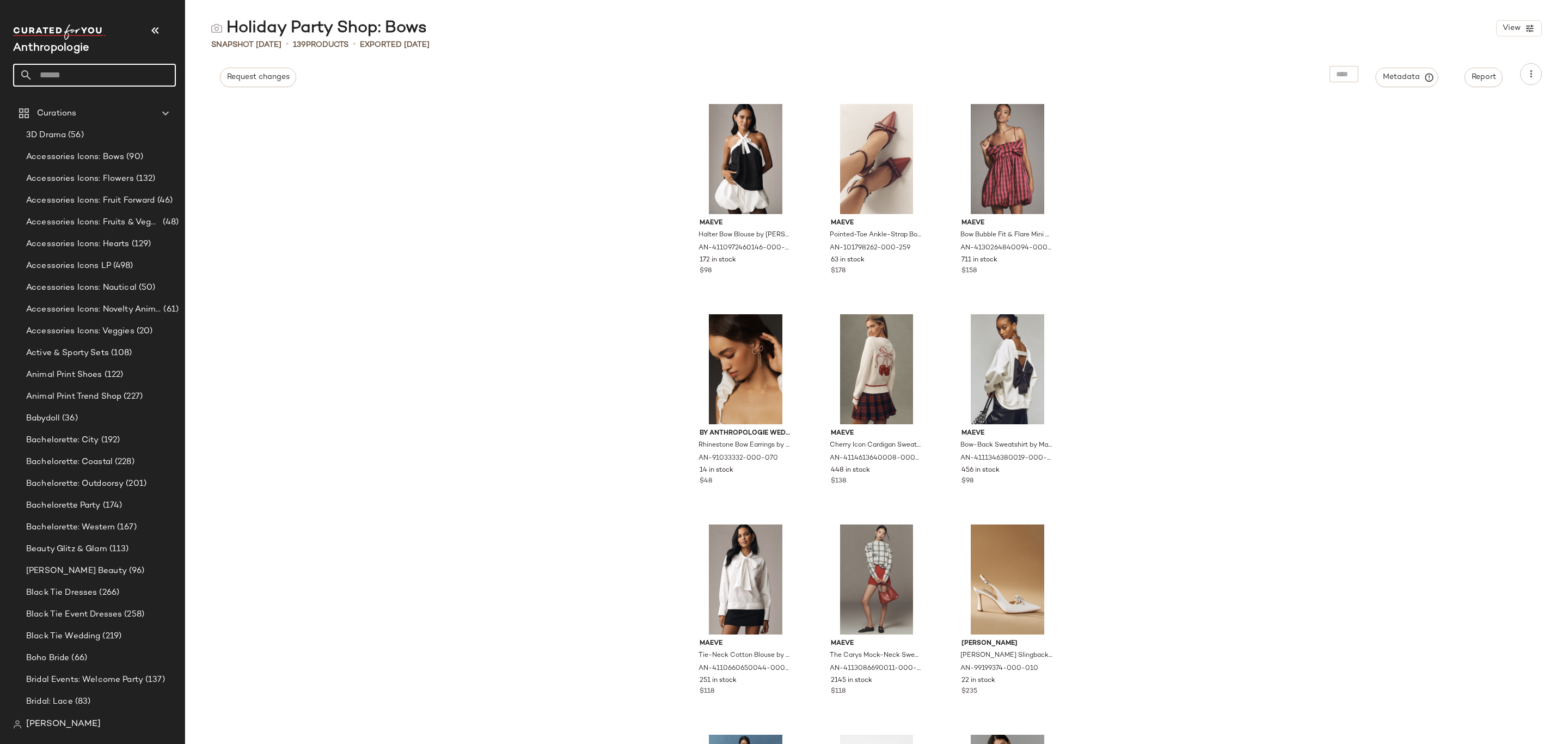
click at [126, 74] on input "text" at bounding box center [104, 75] width 143 height 23
type input "******"
click at [87, 112] on div "Holiday Party Shop: Velvet" at bounding box center [94, 106] width 163 height 22
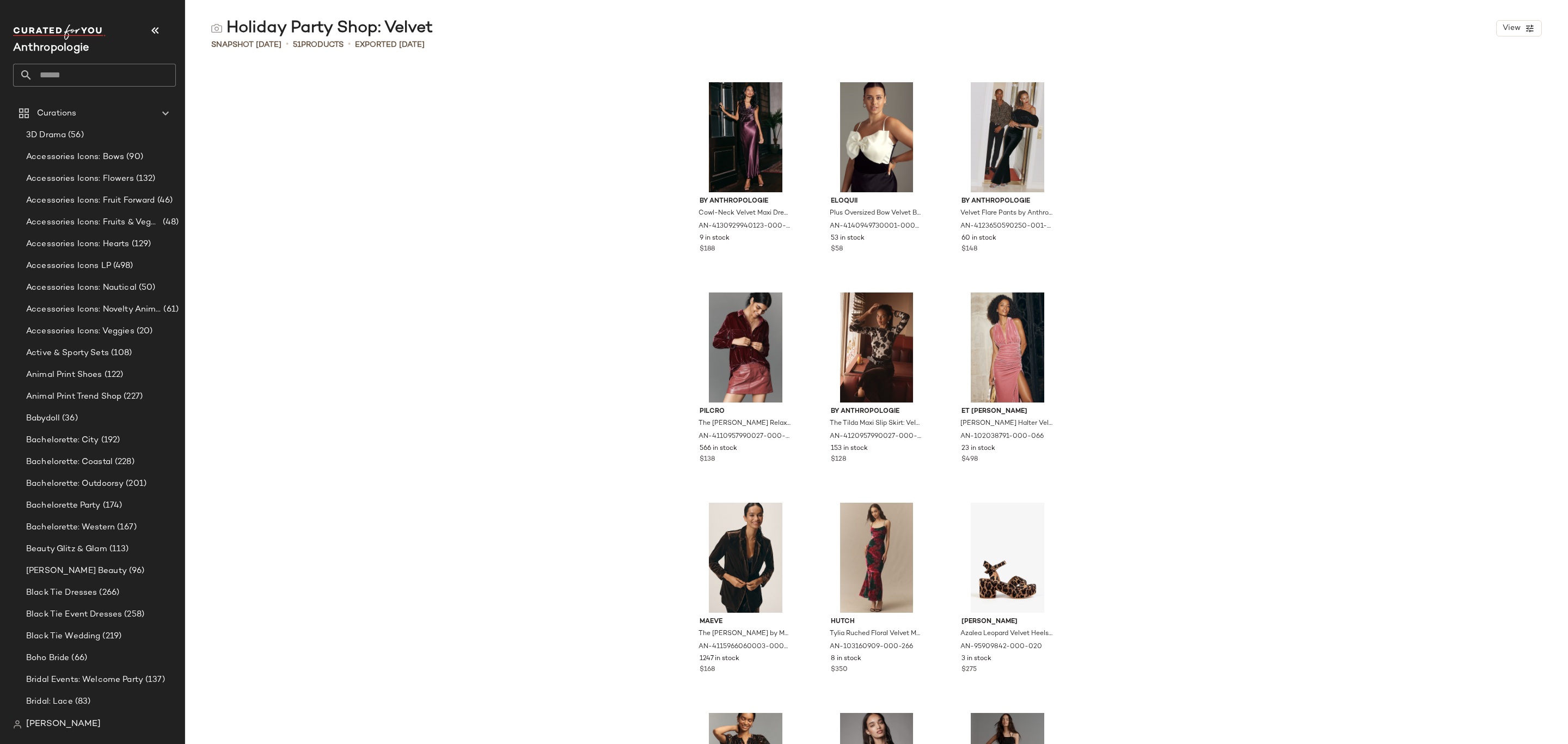
click at [423, 28] on div "Holiday Party Shop: Velvet" at bounding box center [322, 28] width 222 height 22
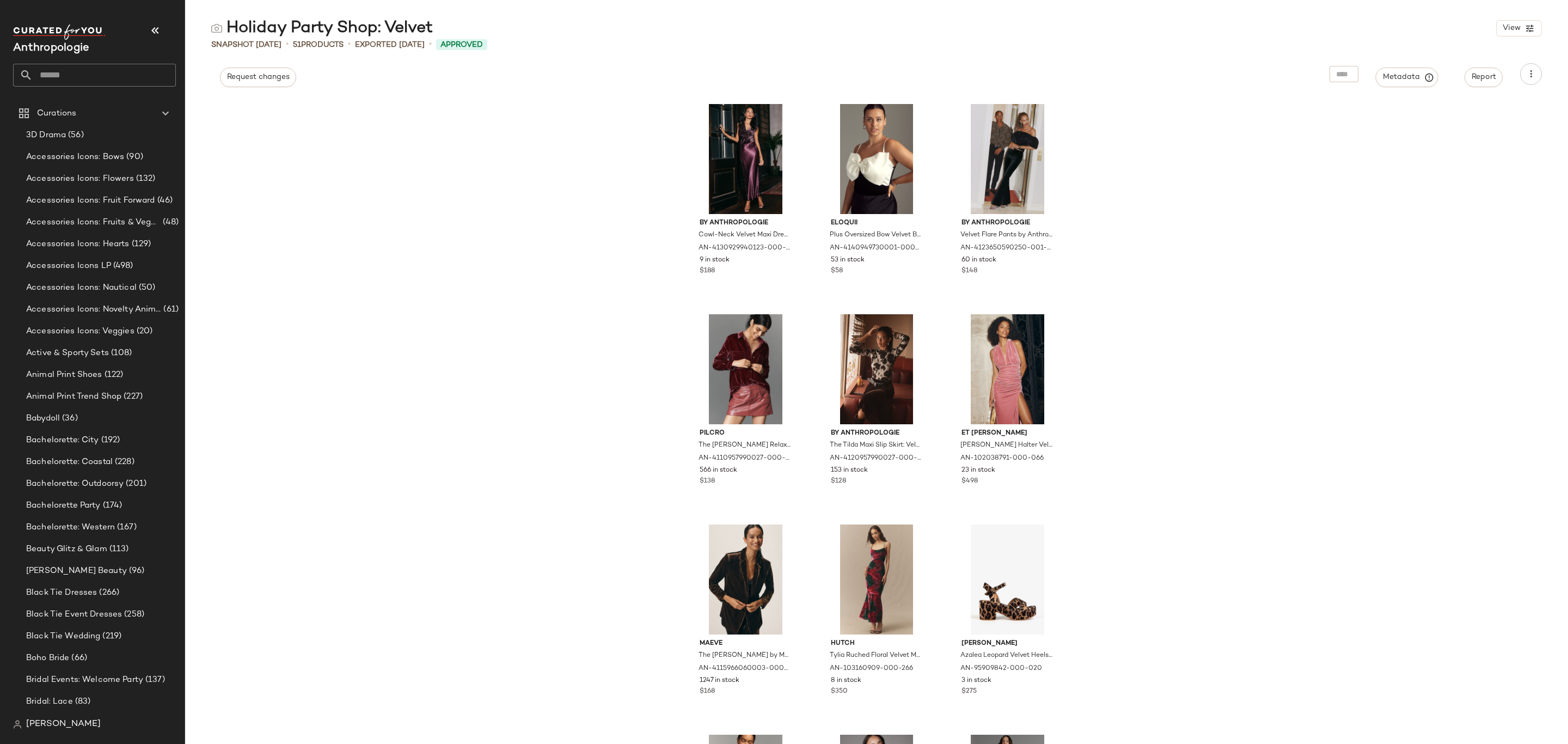
click at [423, 28] on div "Holiday Party Shop: Velvet" at bounding box center [322, 28] width 222 height 22
copy div "Holiday Party Shop: Velvet"
click at [1404, 67] on button "Metadata" at bounding box center [1408, 77] width 63 height 19
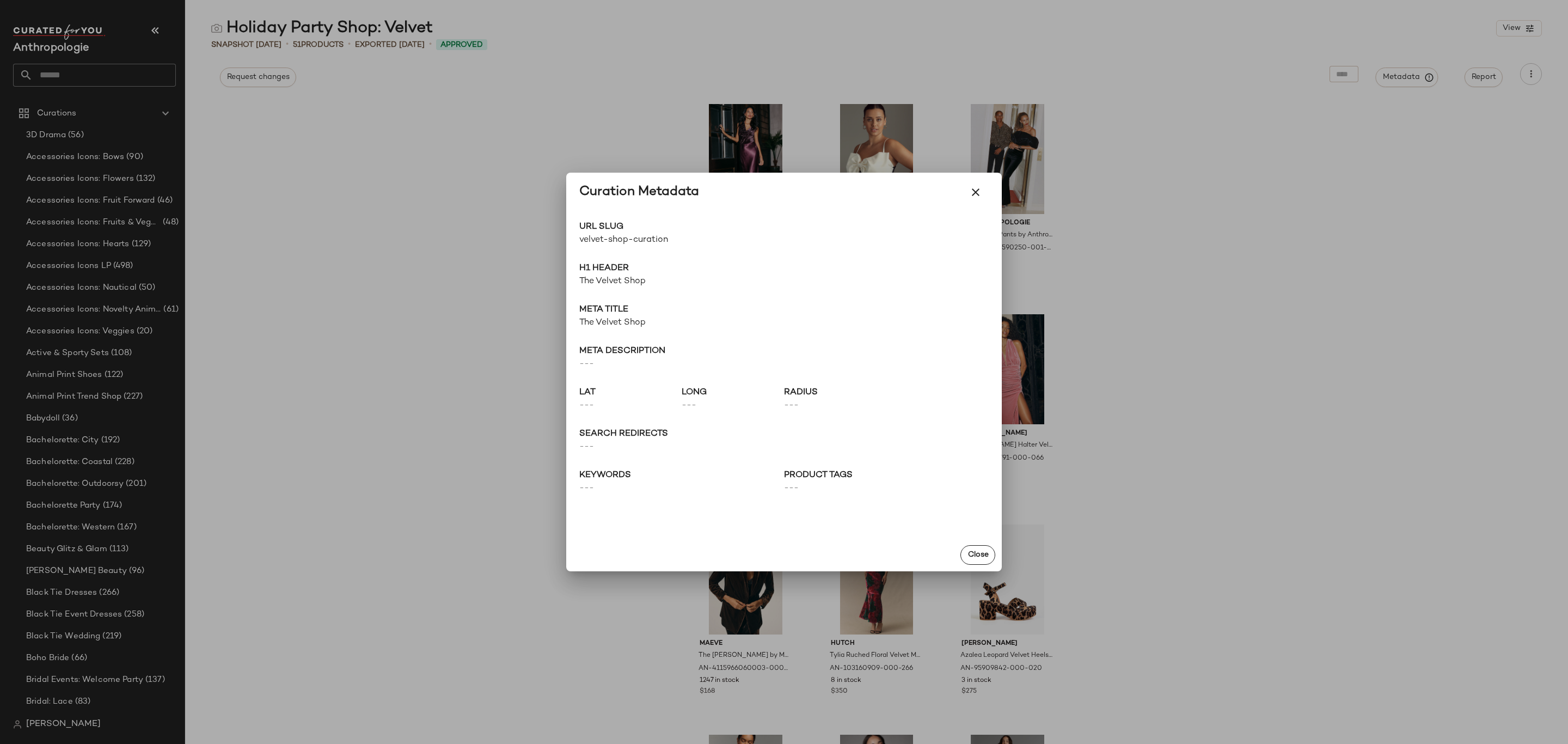
click at [604, 244] on span "velvet-shop-curation" at bounding box center [682, 240] width 205 height 13
copy div "velvet-shop-curation Go to Shop"
click at [74, 85] on div at bounding box center [784, 372] width 1568 height 744
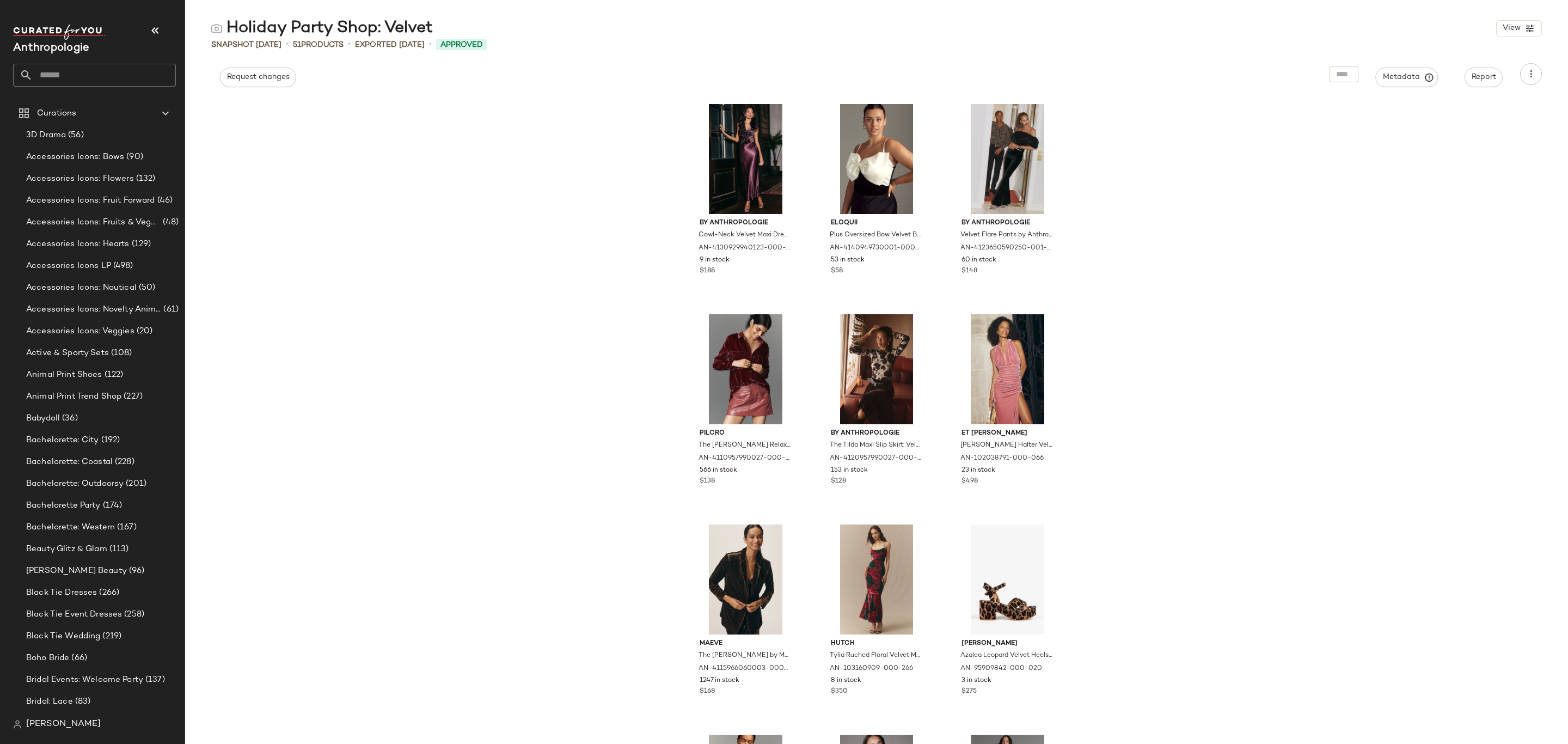
click at [77, 78] on input "text" at bounding box center [104, 75] width 143 height 23
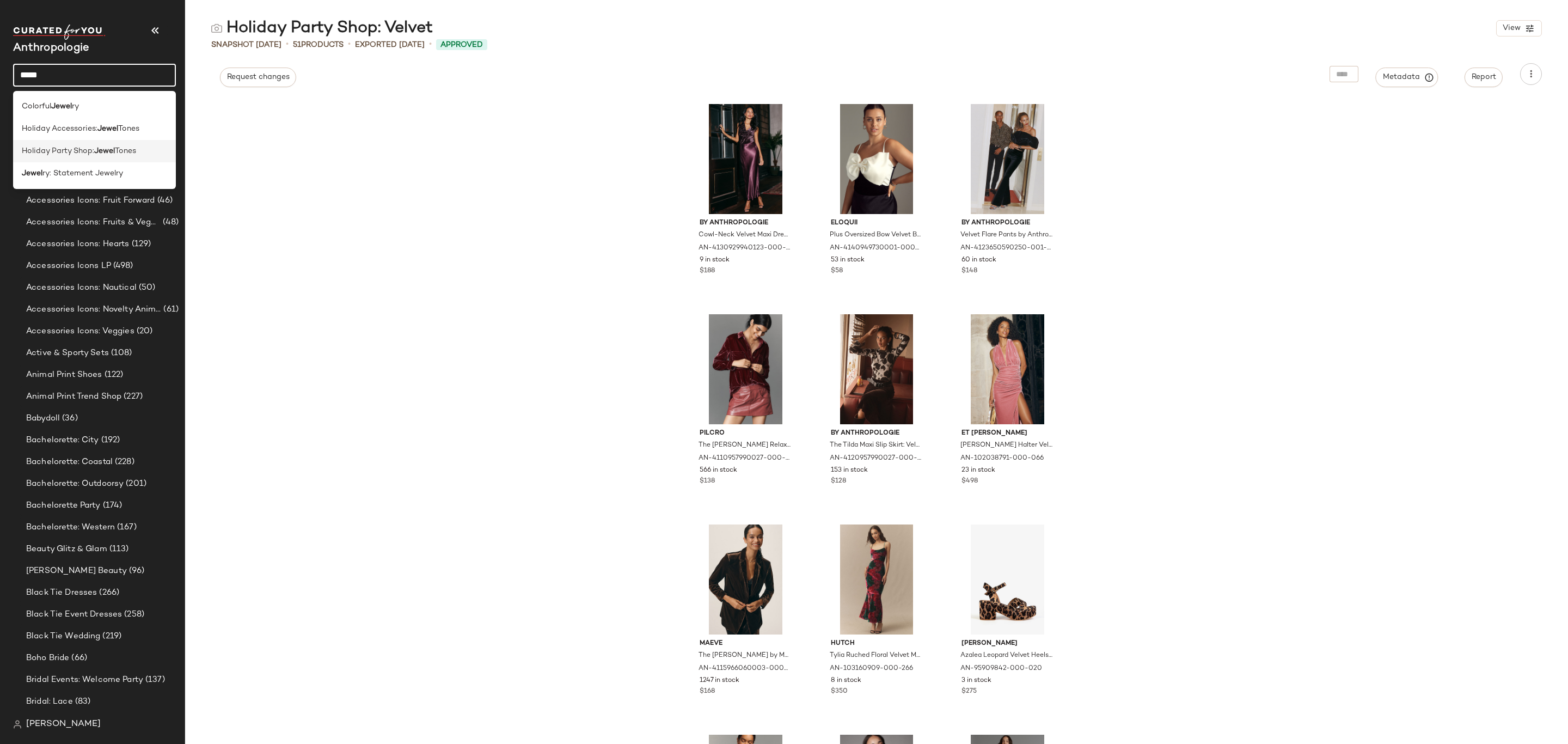
type input "*****"
click at [115, 147] on span "Tones" at bounding box center [125, 151] width 22 height 11
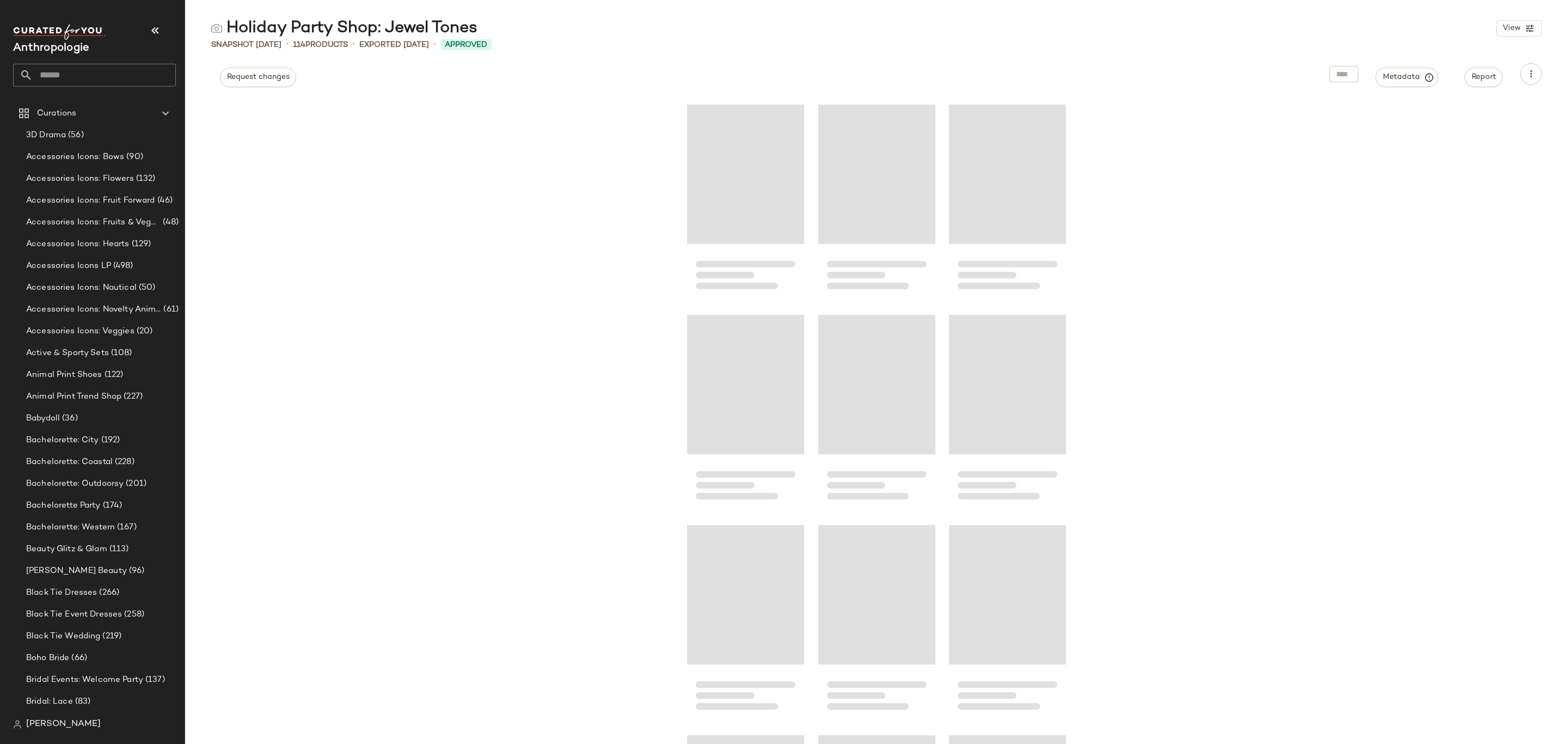
click at [354, 23] on div "Holiday Party Shop: Jewel Tones" at bounding box center [344, 28] width 266 height 22
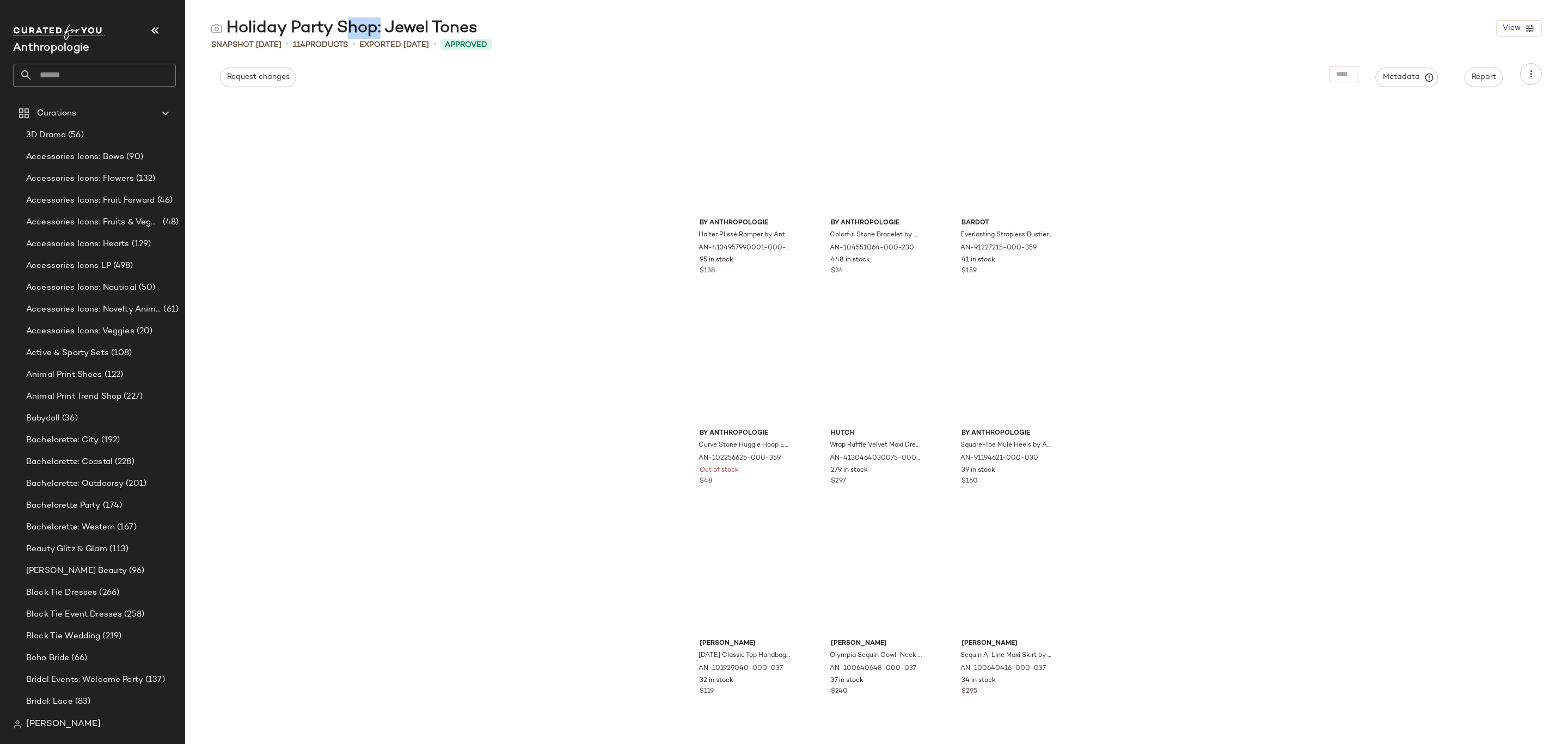
click at [354, 23] on div "Holiday Party Shop: Jewel Tones" at bounding box center [344, 28] width 266 height 22
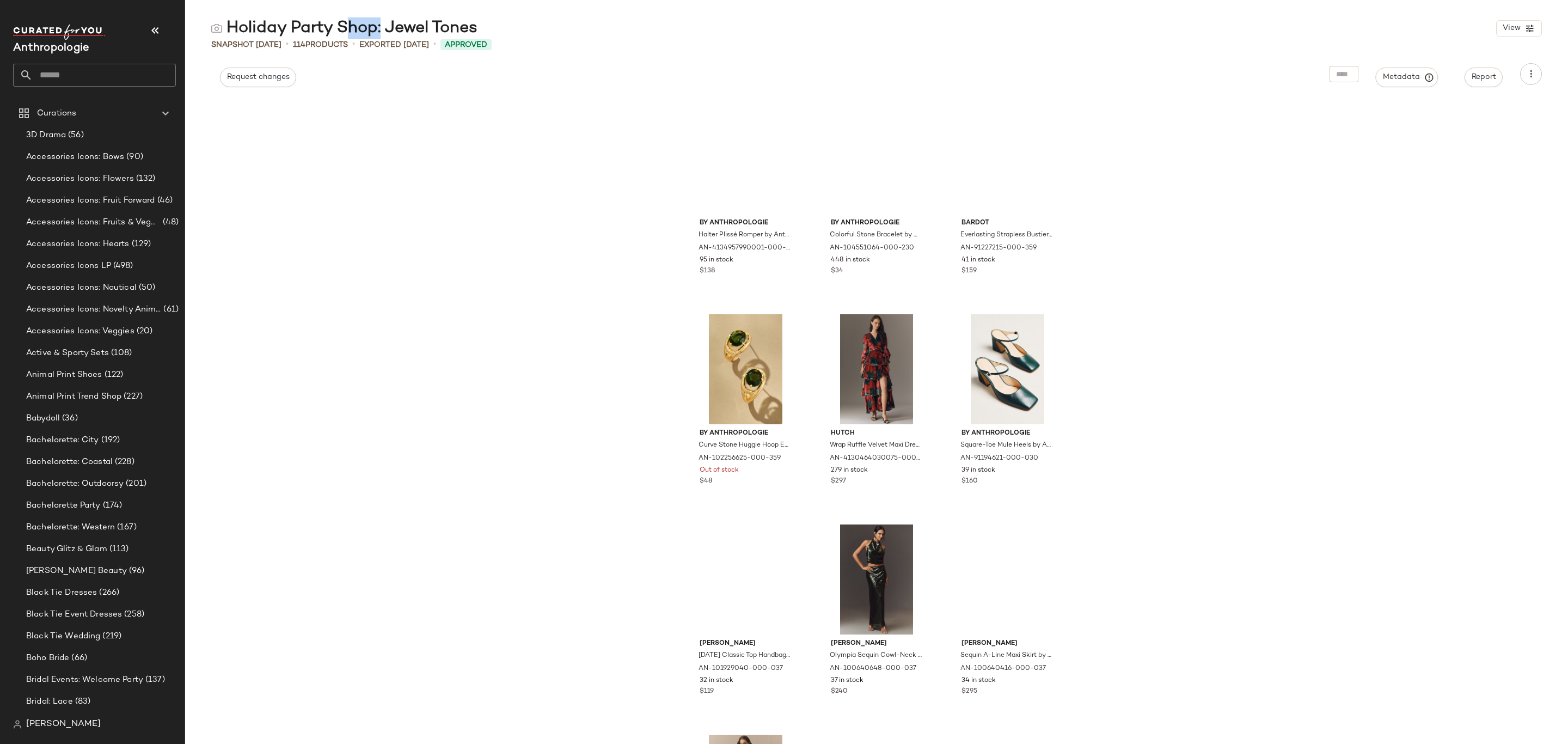
click at [354, 23] on div "Holiday Party Shop: Jewel Tones" at bounding box center [344, 28] width 266 height 22
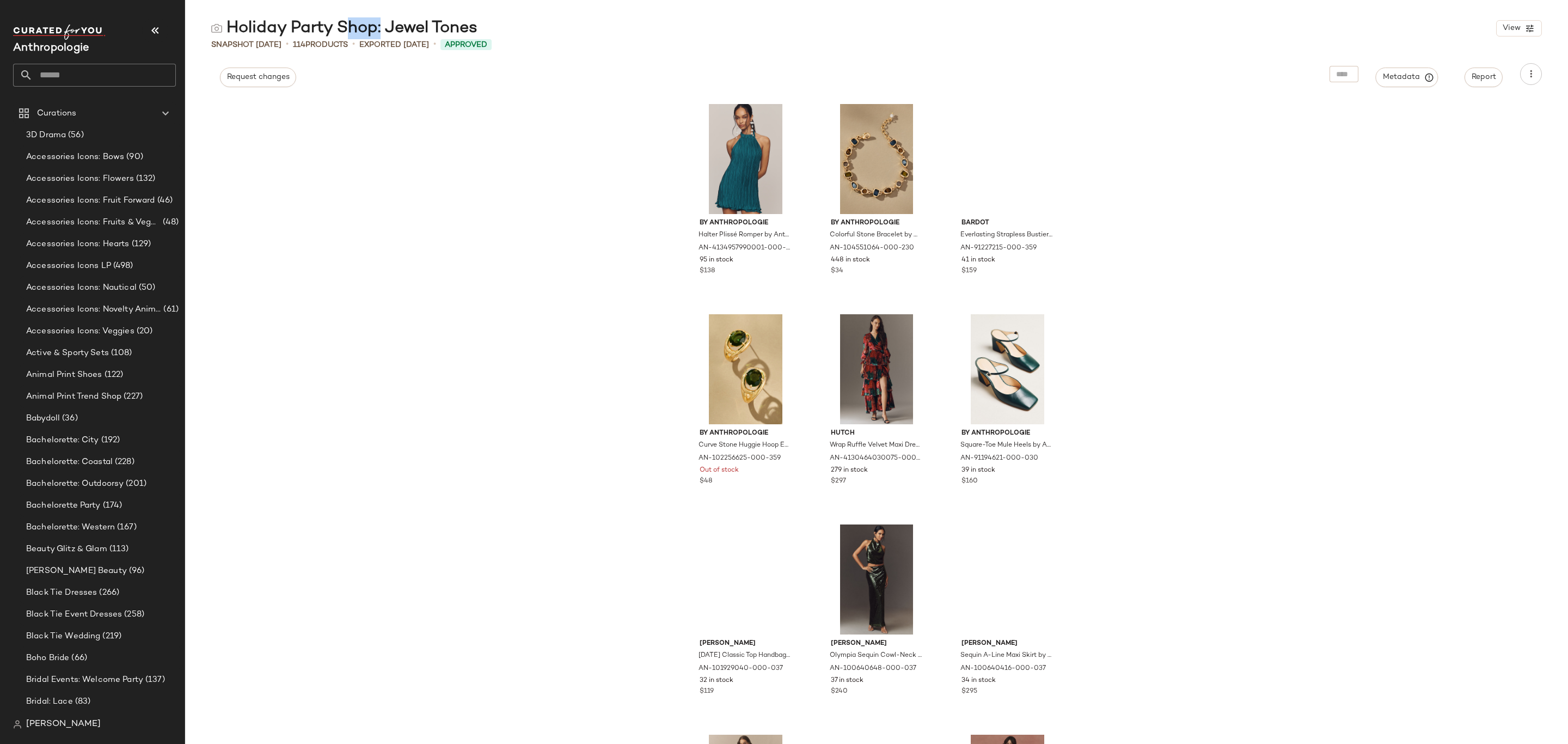
copy div "Holiday Party Shop: Jewel Tones"
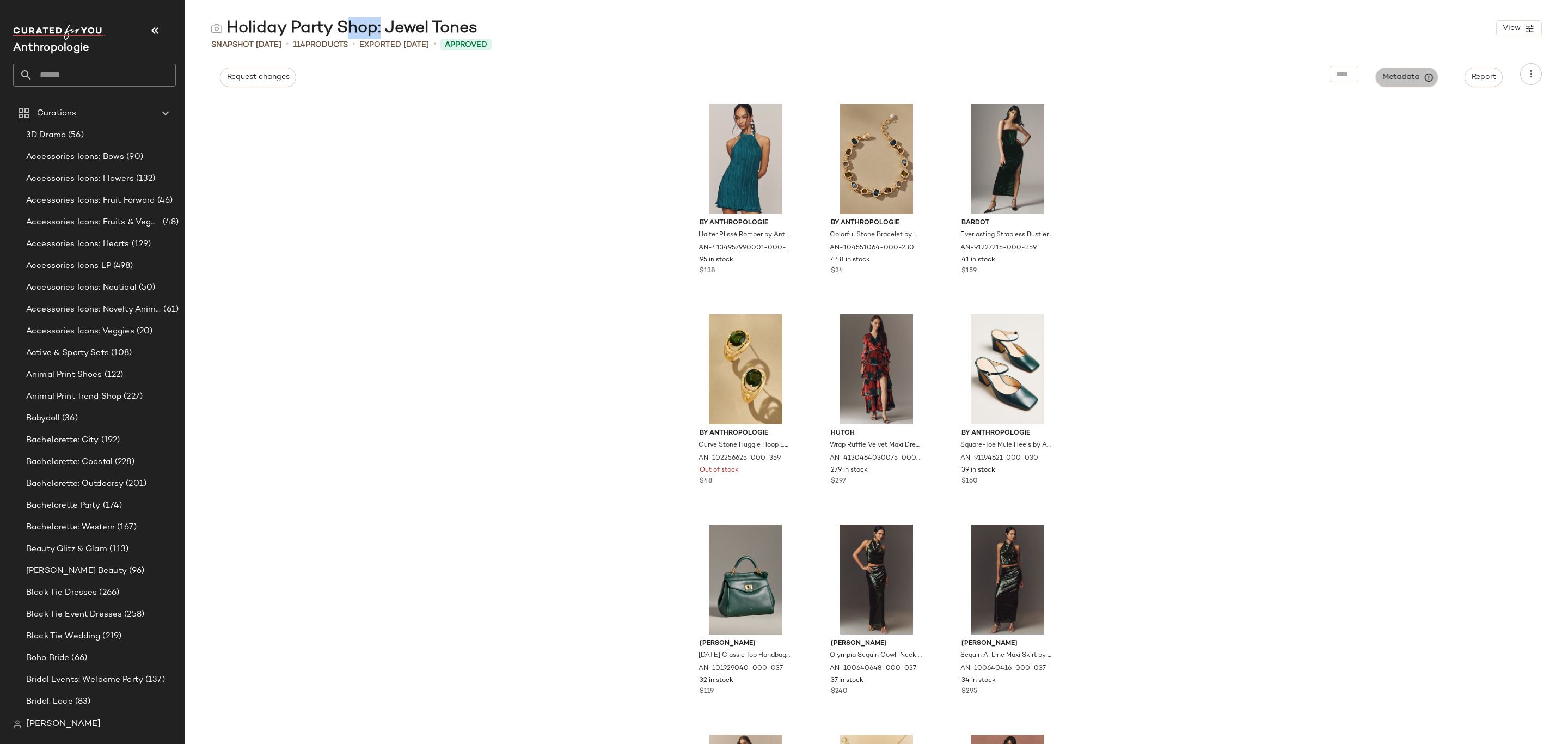
click at [1389, 81] on span "Metadata" at bounding box center [1407, 77] width 49 height 10
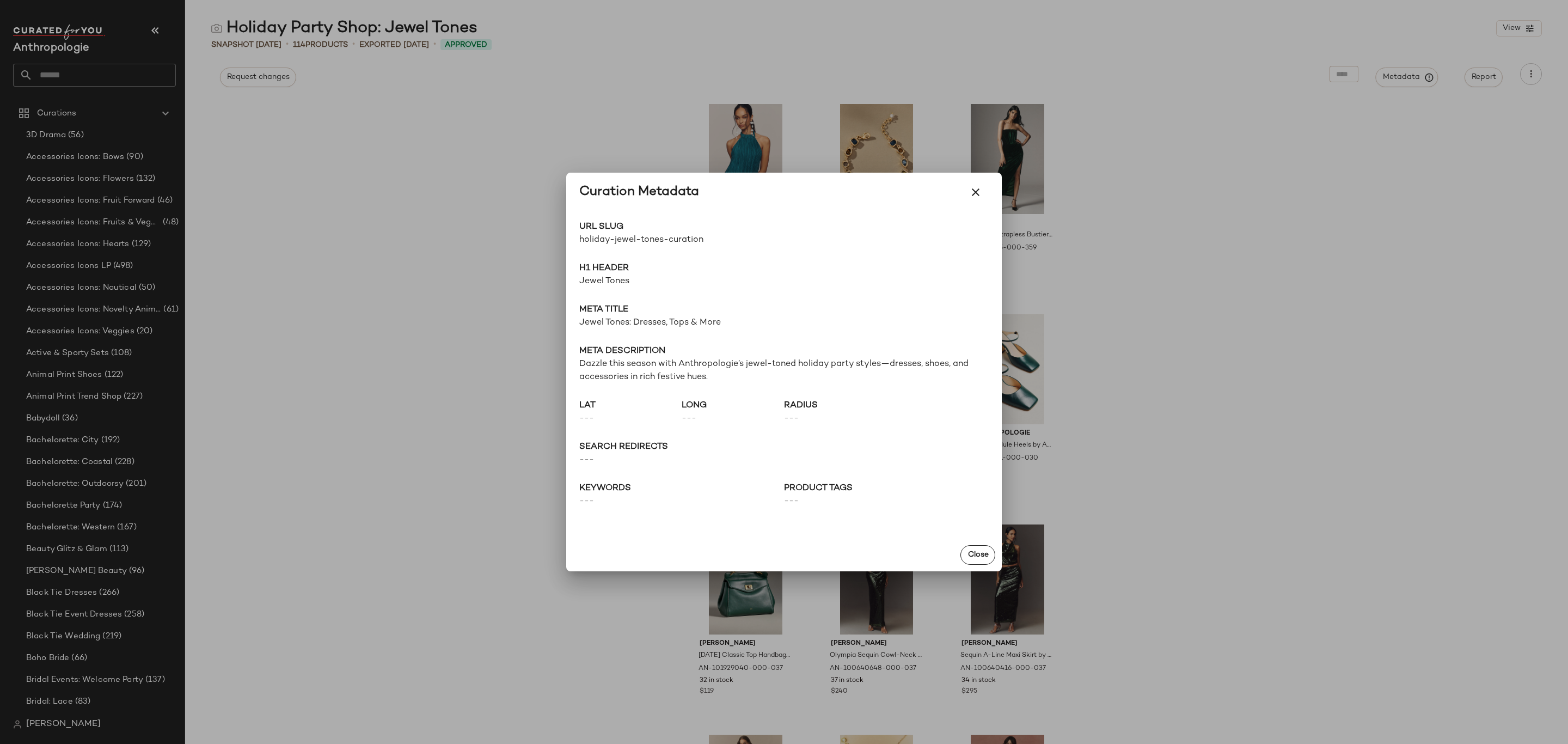
click at [631, 240] on span "holiday-jewel-tones-curation" at bounding box center [682, 240] width 205 height 13
copy div "holiday-jewel-tones-curation Go to Shop"
click at [302, 206] on div at bounding box center [784, 372] width 1568 height 744
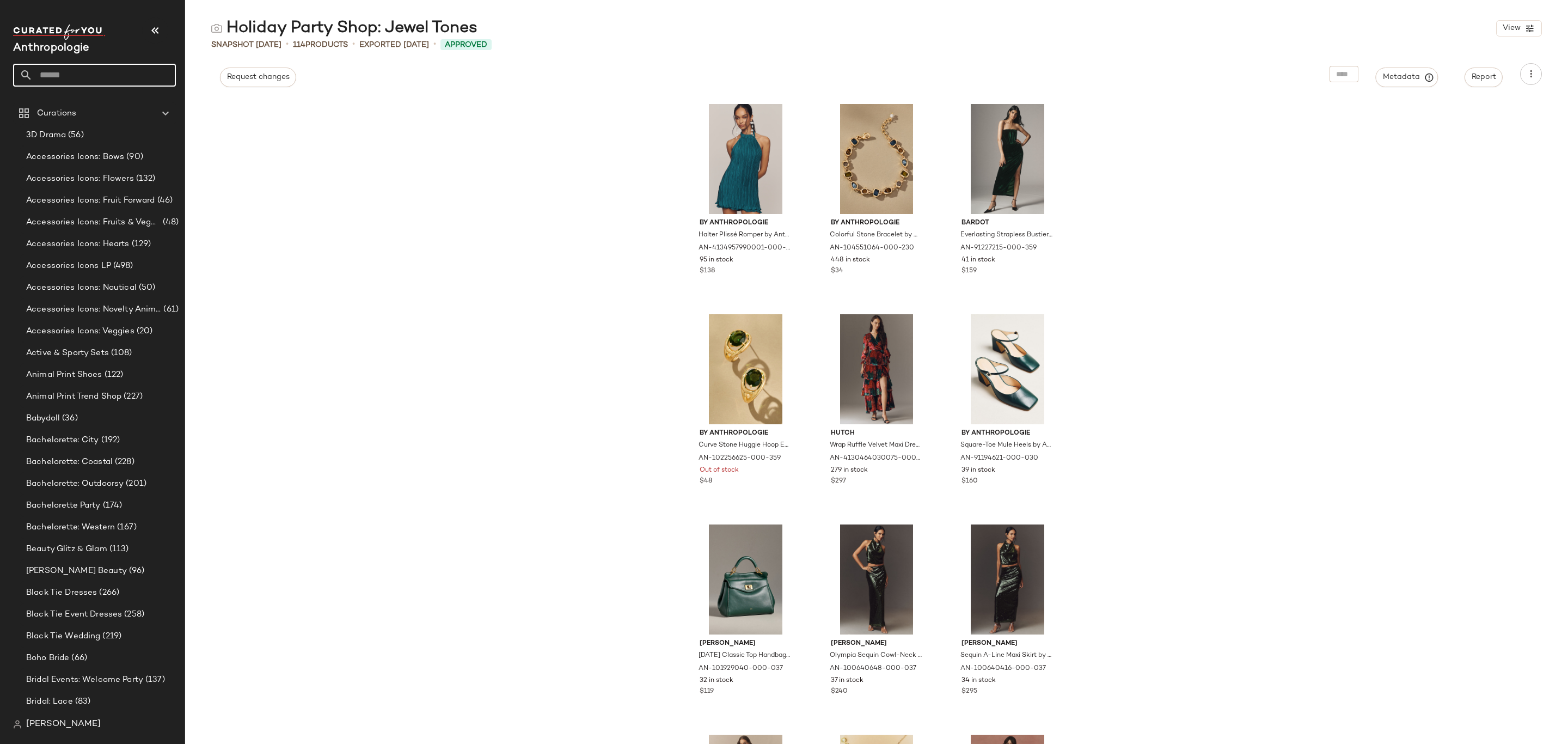
click at [113, 72] on input "text" at bounding box center [104, 75] width 143 height 23
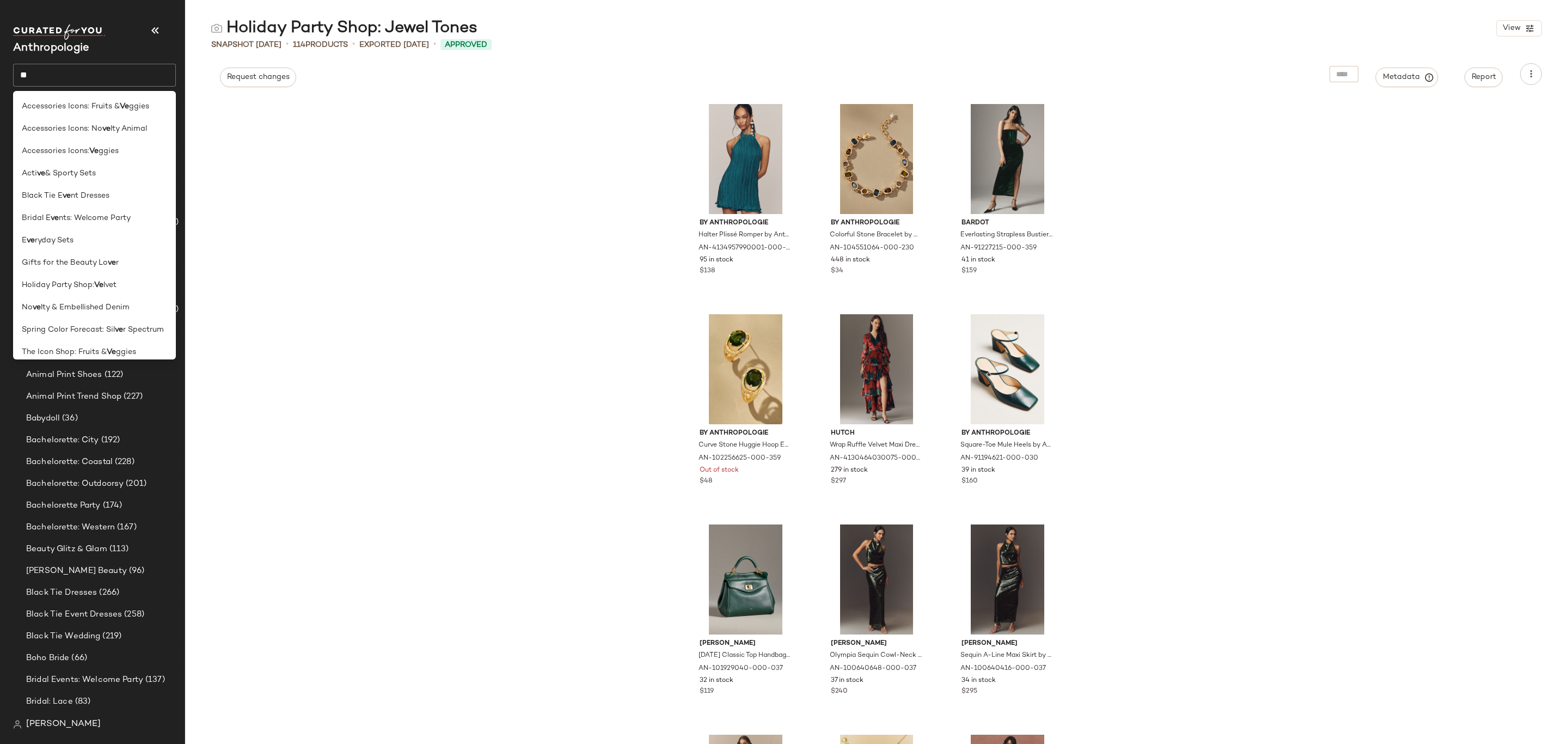
click at [72, 65] on input "**" at bounding box center [94, 75] width 163 height 23
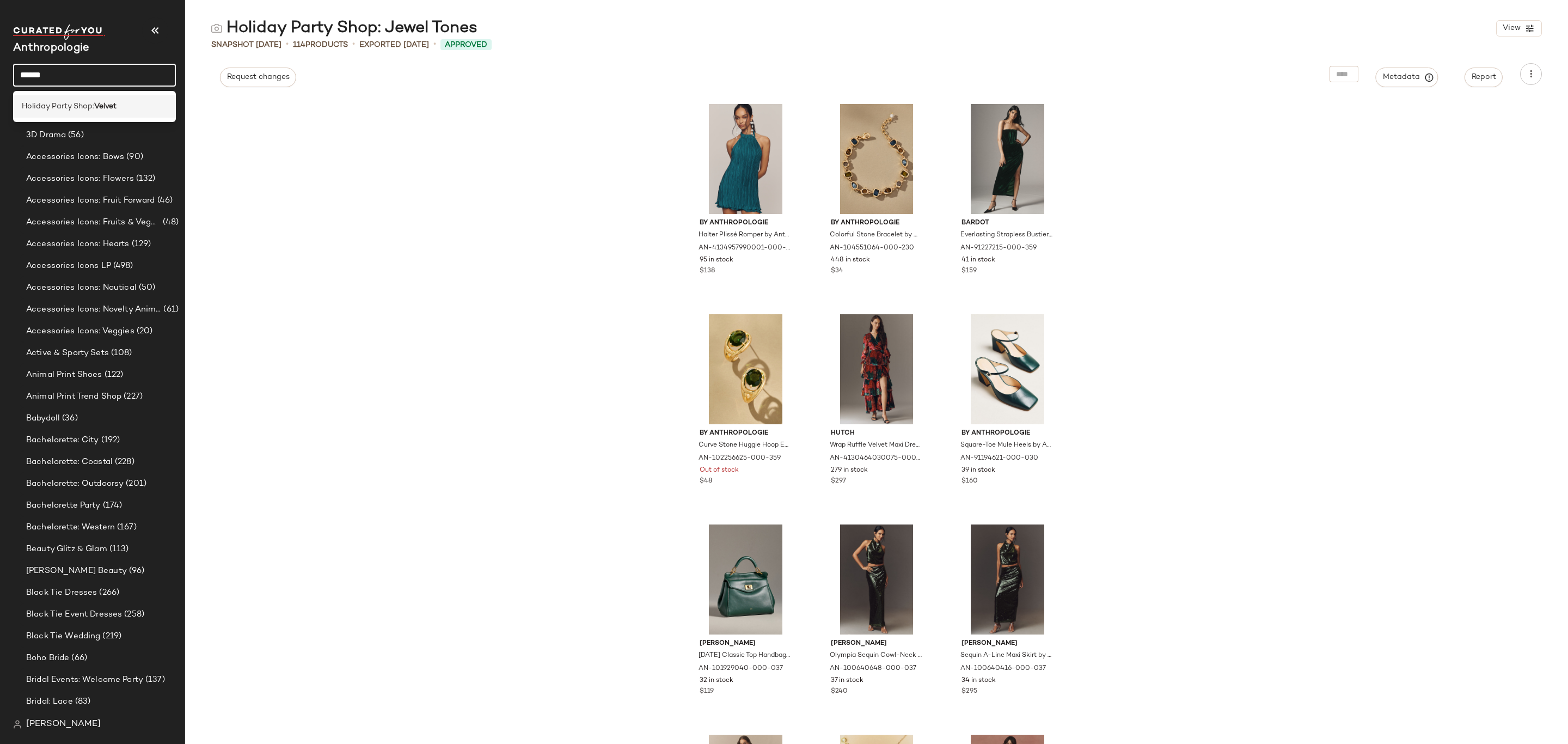
type input "******"
click at [88, 110] on span "Holiday Party Shop:" at bounding box center [58, 106] width 72 height 11
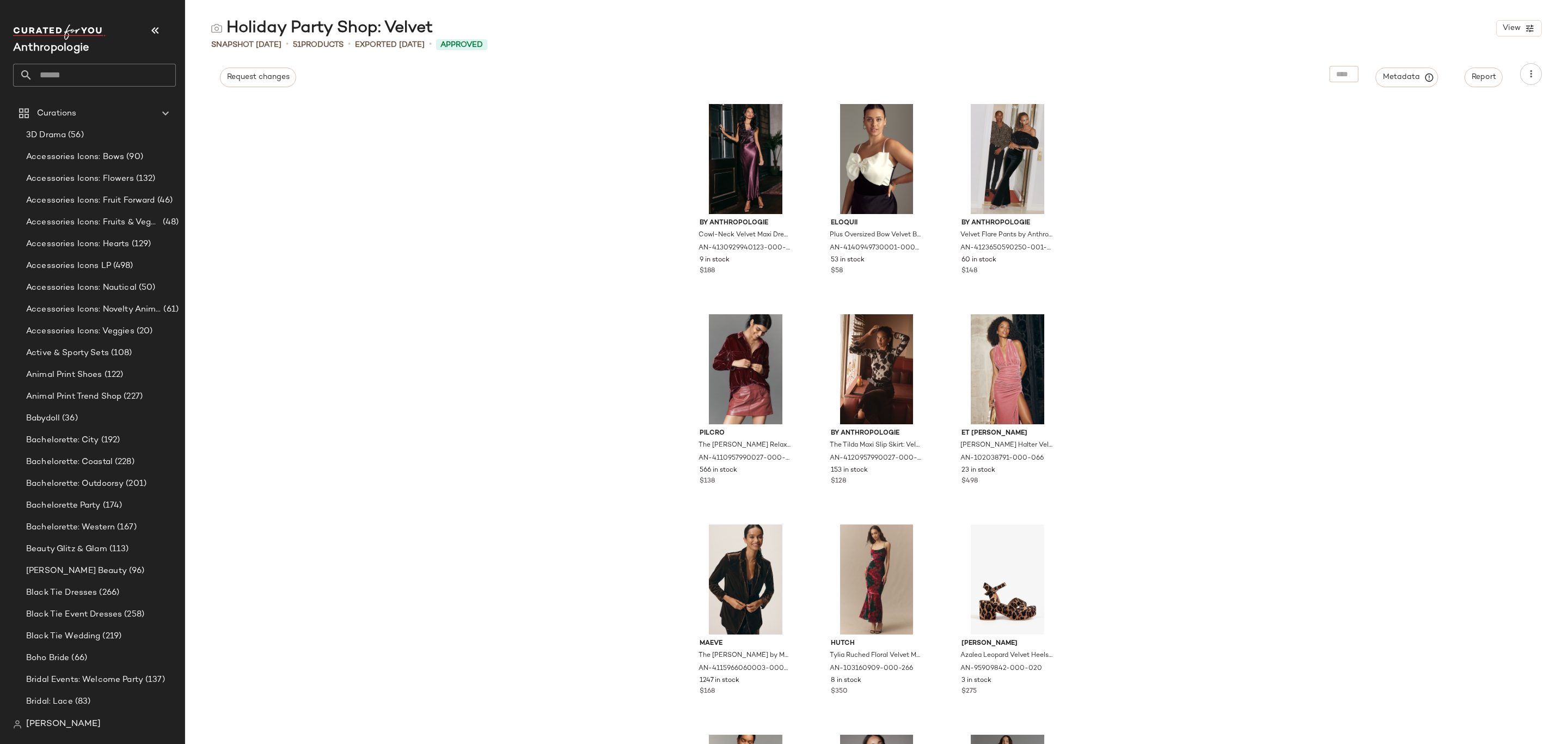
click at [80, 77] on input "text" at bounding box center [104, 75] width 143 height 23
type input "*"
type input "*****"
click at [93, 130] on span "Holiday Party Shop:" at bounding box center [58, 129] width 72 height 11
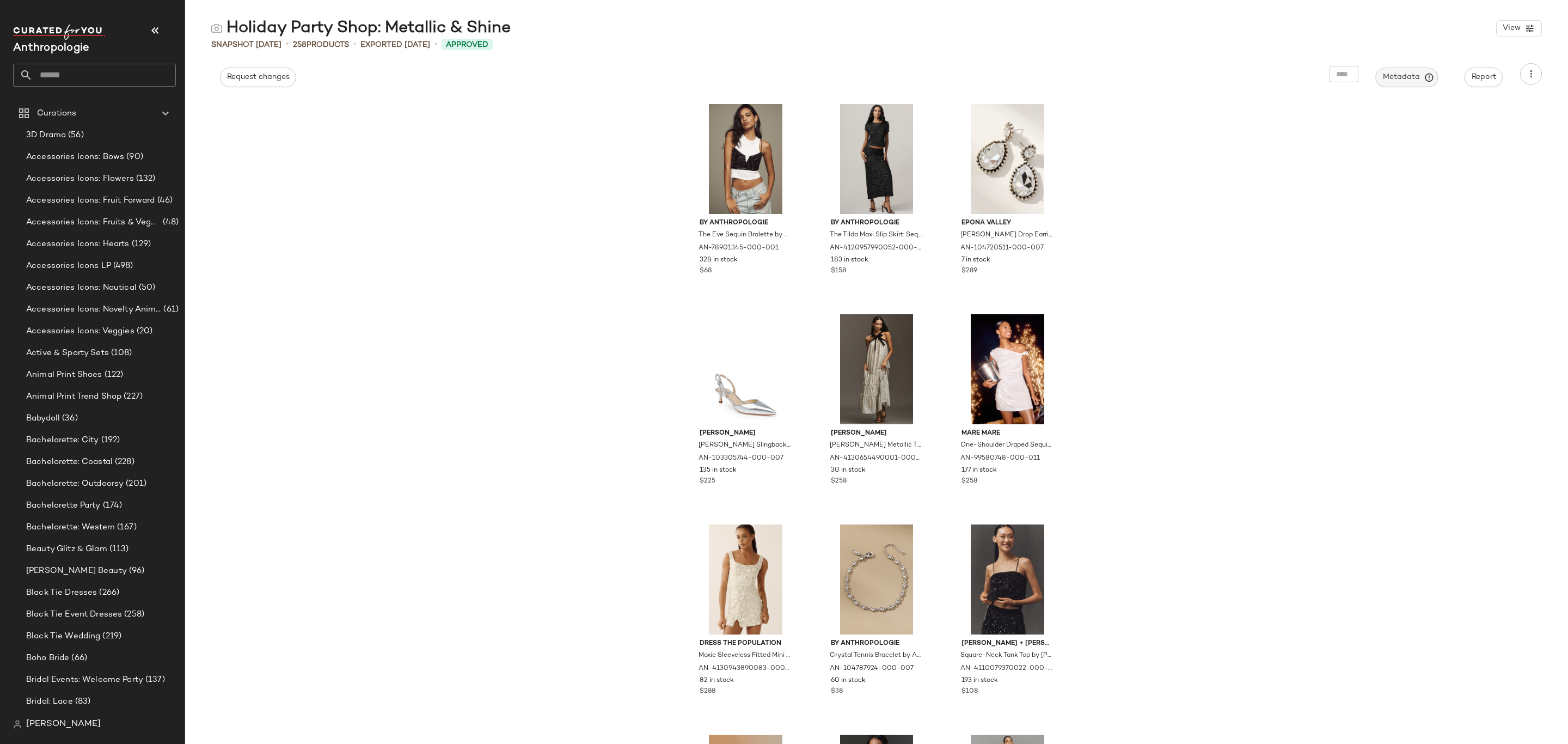
click at [1413, 65] on div "Metadata" at bounding box center [1407, 74] width 80 height 22
click at [1402, 80] on span "Metadata" at bounding box center [1407, 77] width 49 height 10
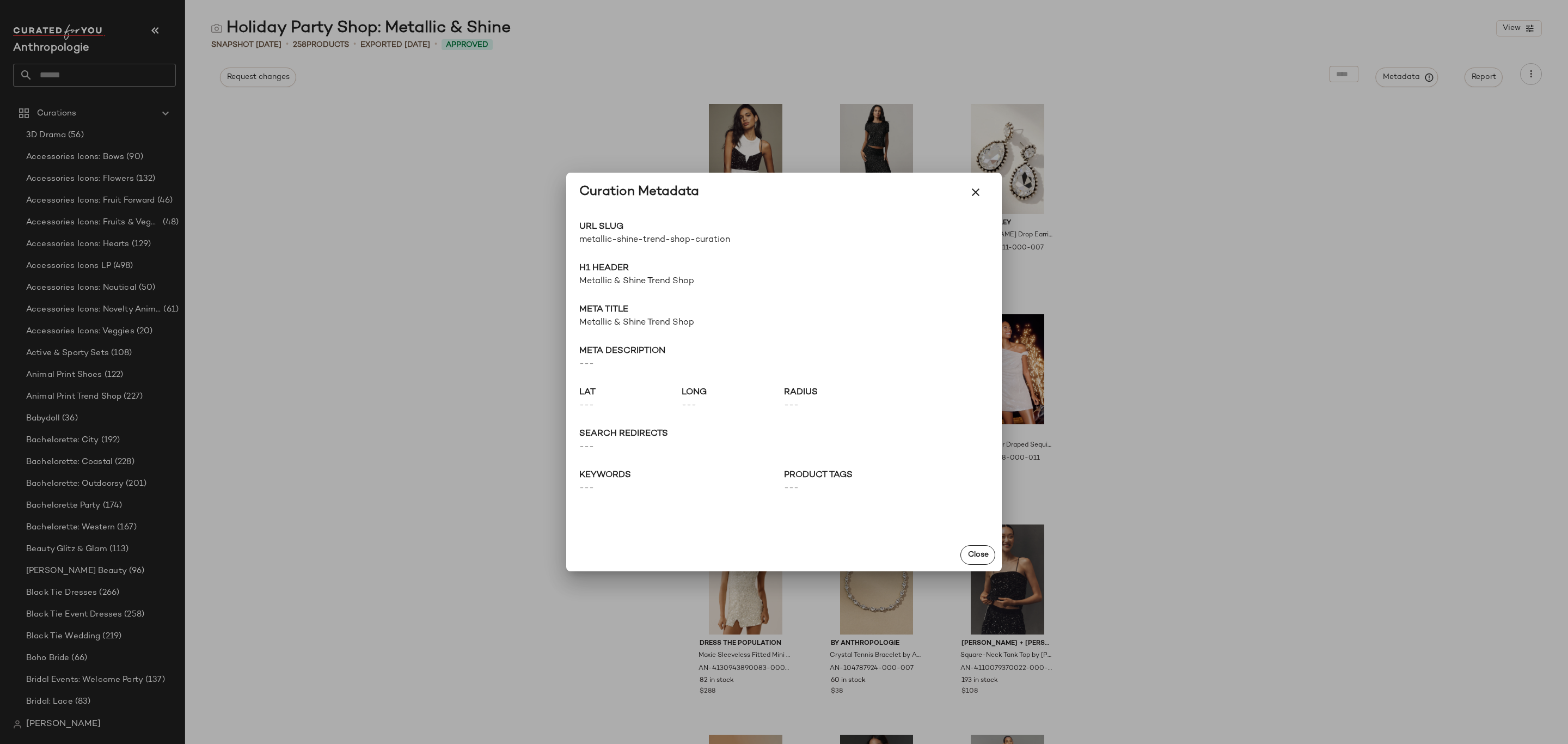
click at [665, 235] on span "metallic-shine-trend-shop-curation" at bounding box center [682, 240] width 205 height 13
click at [688, 242] on span "metallic-shine-trend-shop-curation" at bounding box center [682, 240] width 205 height 13
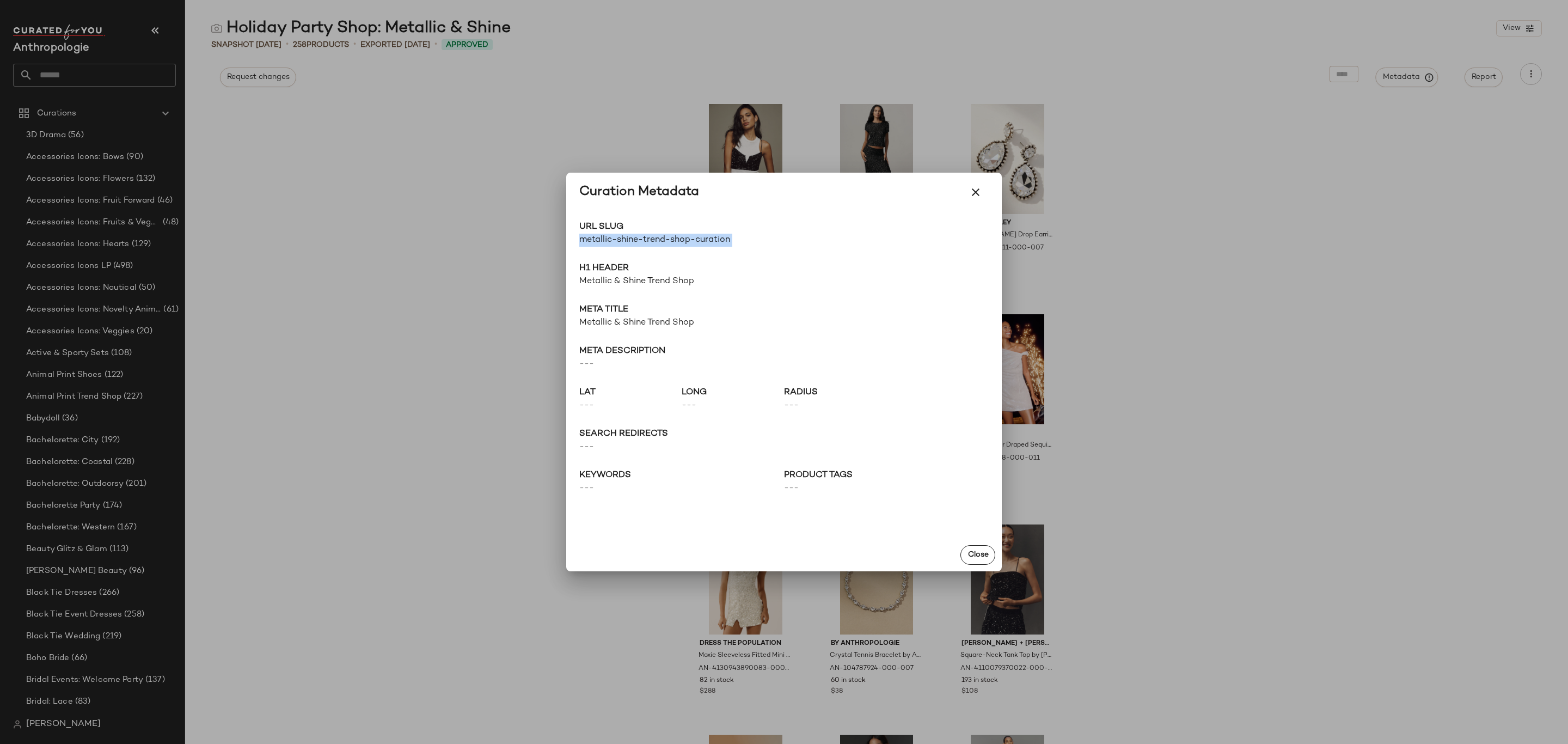
click at [688, 242] on span "metallic-shine-trend-shop-curation" at bounding box center [682, 240] width 205 height 13
click at [126, 92] on div at bounding box center [784, 372] width 1568 height 744
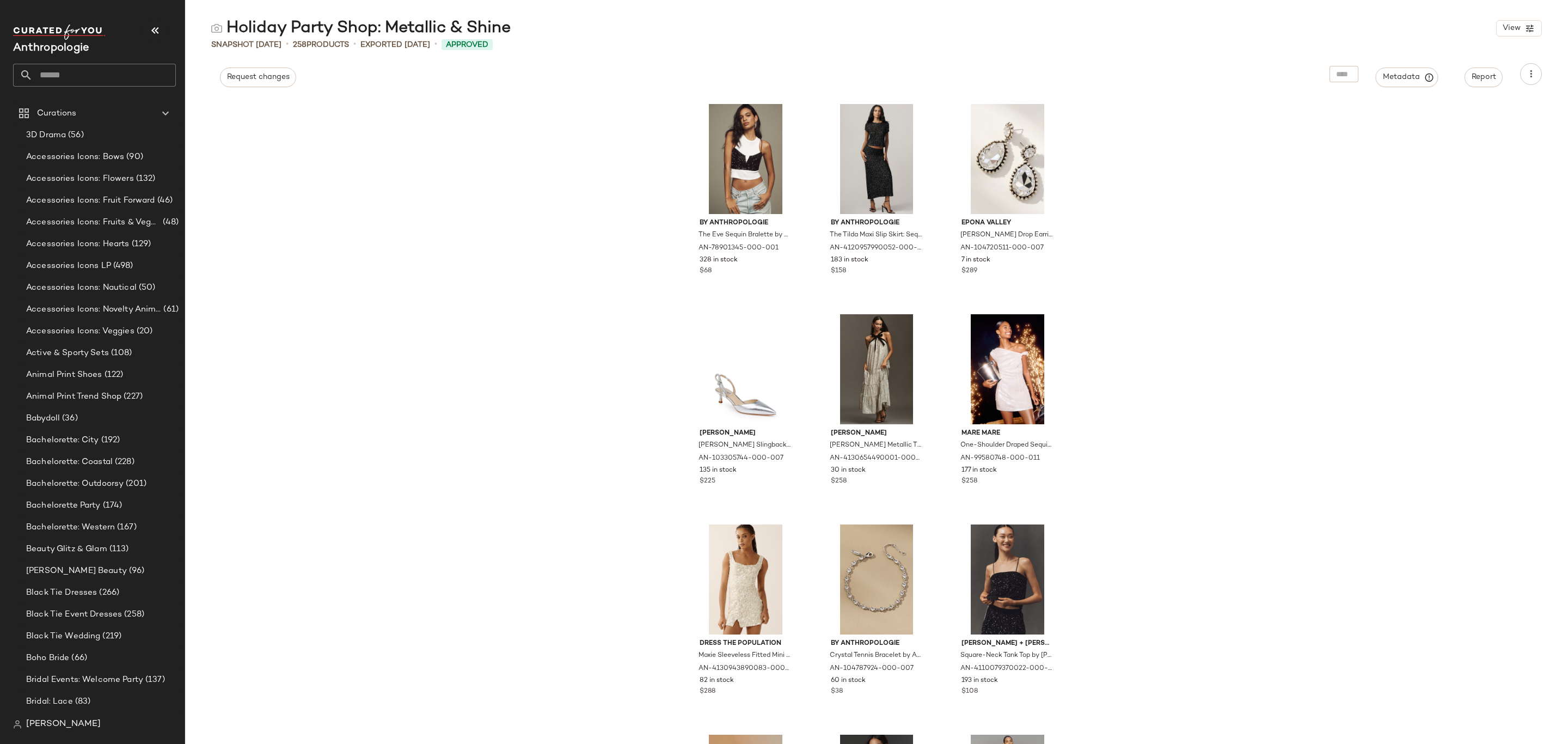
click at [89, 67] on input "text" at bounding box center [104, 75] width 143 height 23
click at [94, 77] on input "text" at bounding box center [104, 75] width 143 height 23
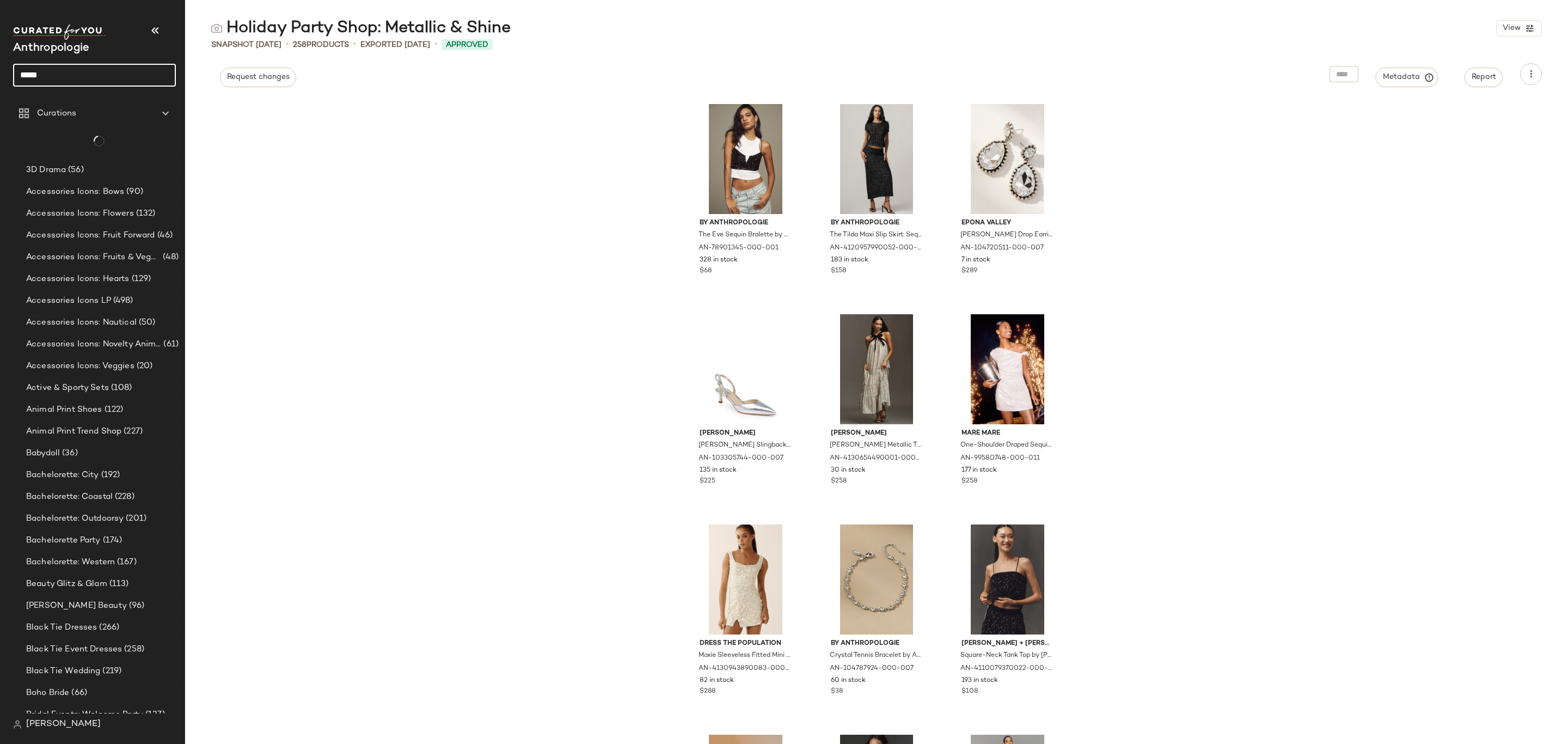
click at [94, 74] on input "*****" at bounding box center [94, 75] width 163 height 23
click at [94, 74] on input "*****" at bounding box center [94, 75] width 163 height 23
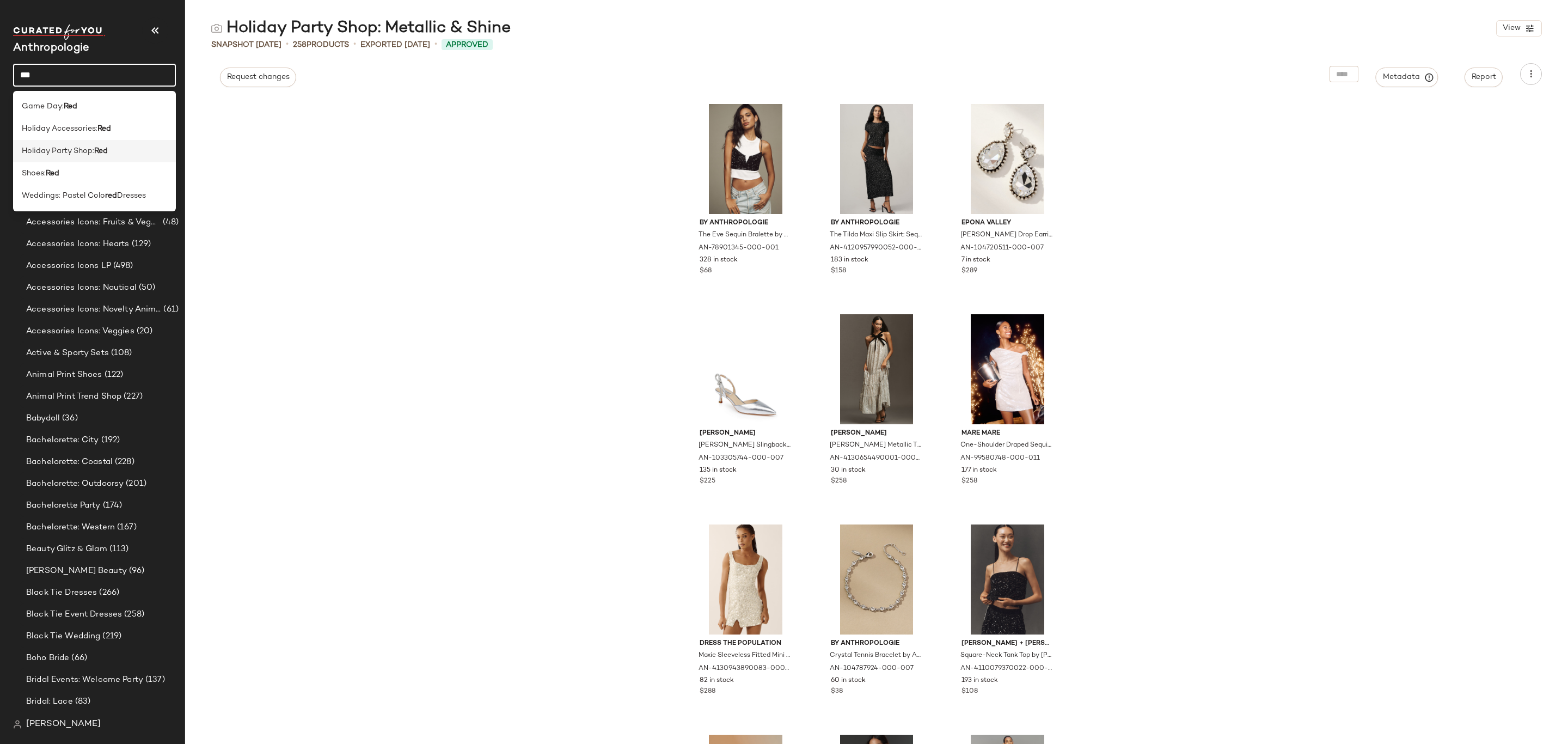
type input "***"
click at [88, 147] on span "Holiday Party Shop:" at bounding box center [58, 151] width 72 height 11
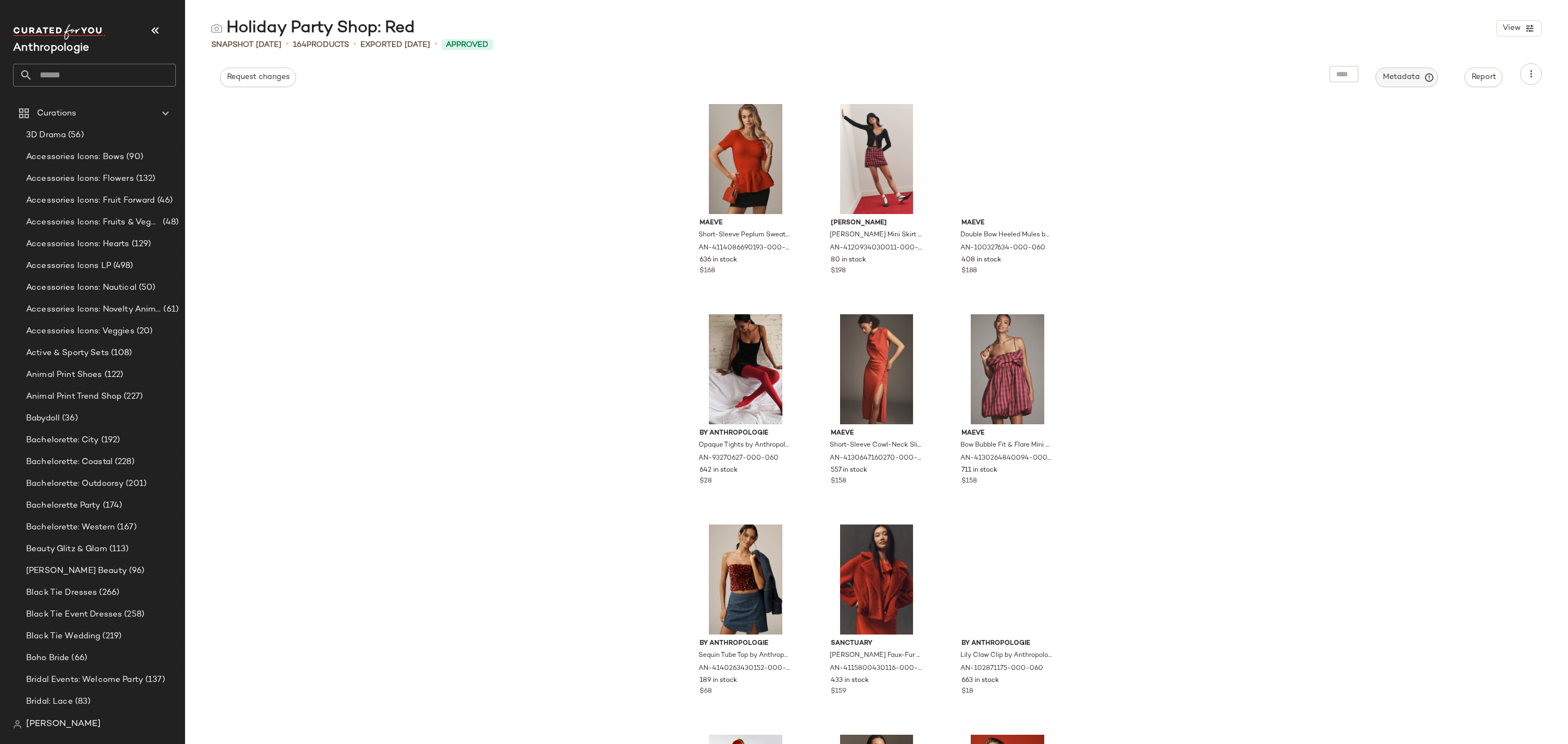
click at [1401, 82] on span "Metadata" at bounding box center [1407, 77] width 49 height 10
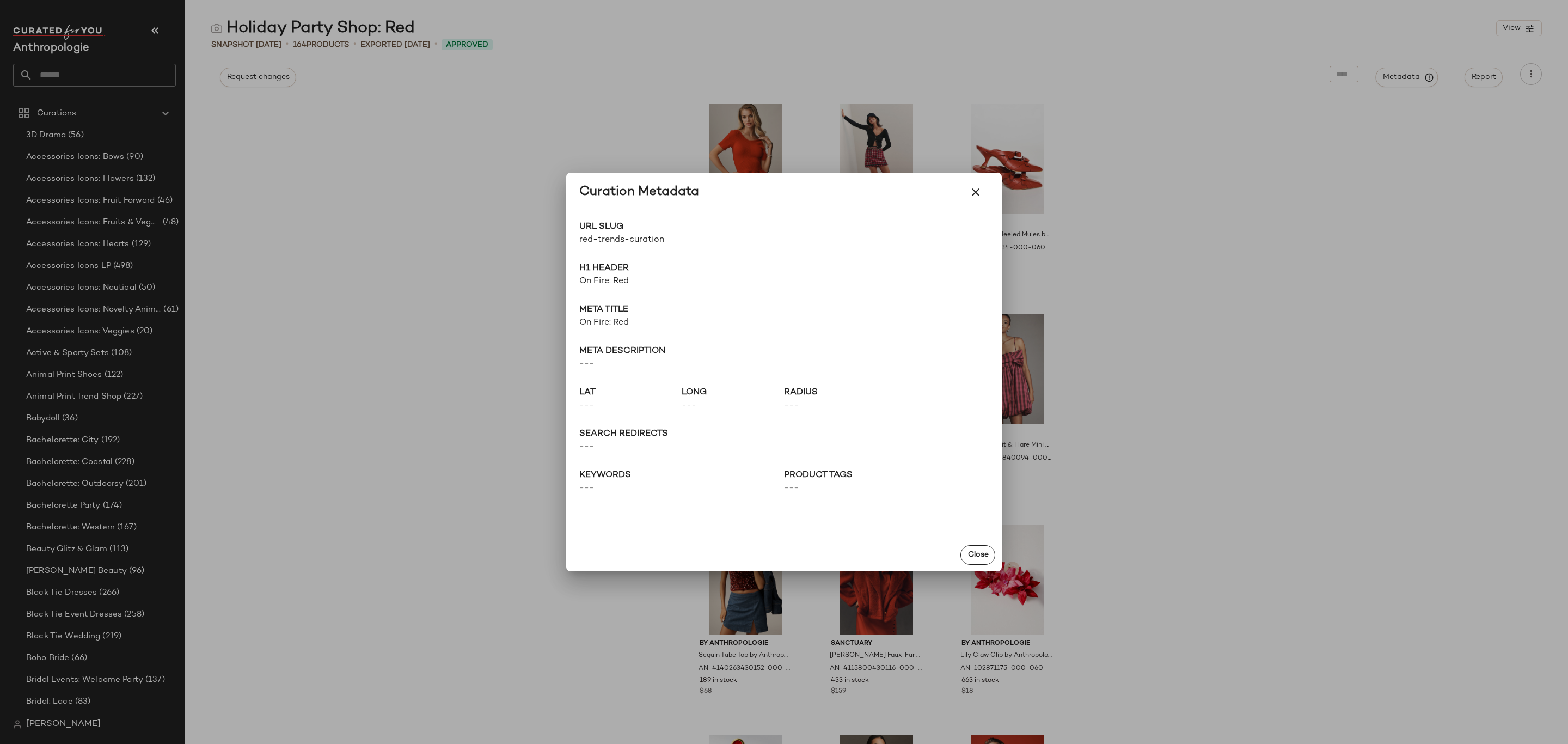
click at [644, 242] on span "red-trends-curation" at bounding box center [682, 240] width 205 height 13
